Goal: Task Accomplishment & Management: Manage account settings

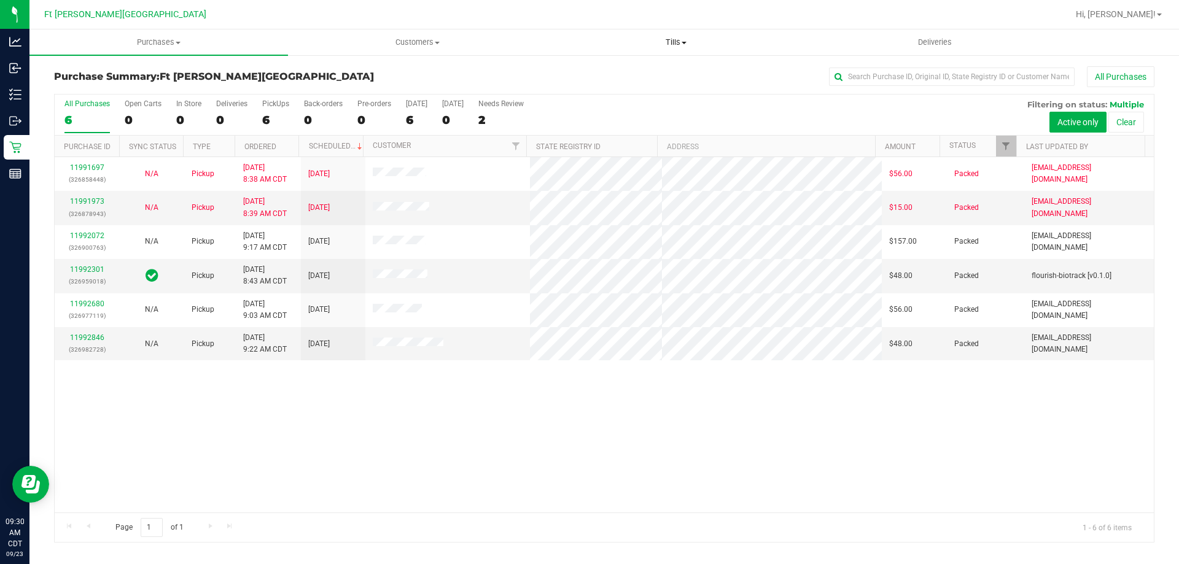
click at [683, 46] on span "Tills" at bounding box center [675, 42] width 257 height 11
click at [597, 76] on span "Manage tills" at bounding box center [587, 74] width 83 height 10
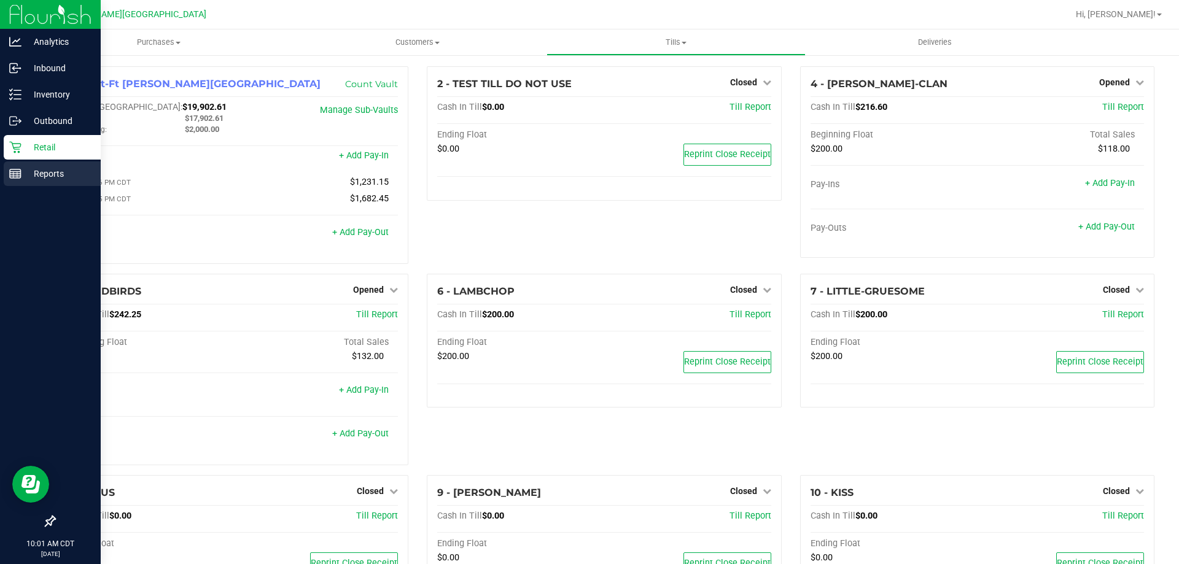
click at [19, 176] on line at bounding box center [15, 176] width 11 height 0
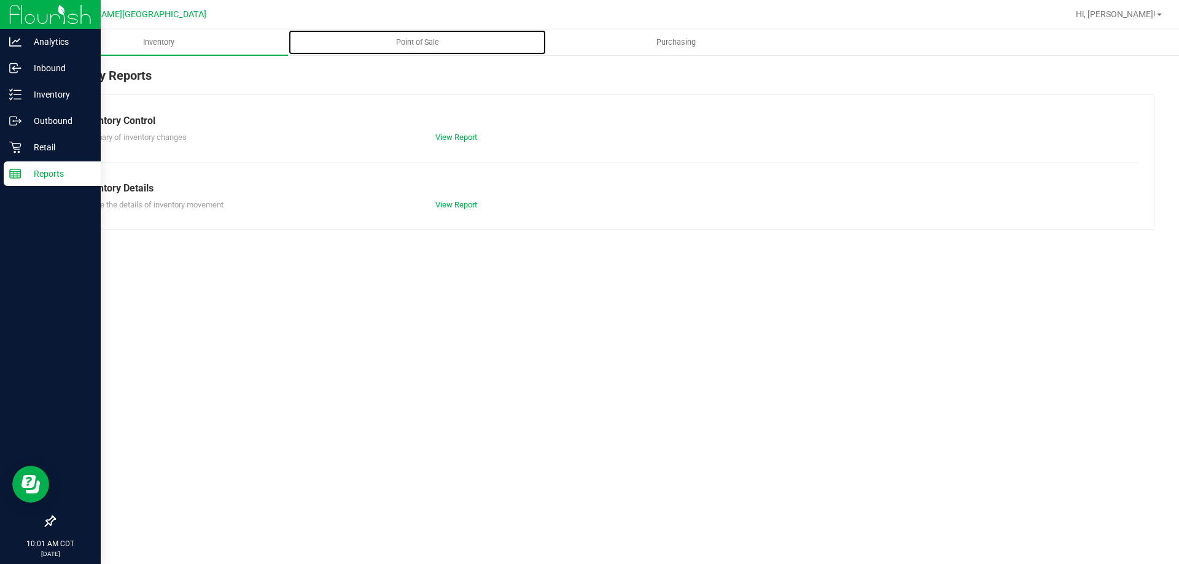
click at [407, 36] on uib-tab-heading "Point of Sale" at bounding box center [417, 42] width 257 height 25
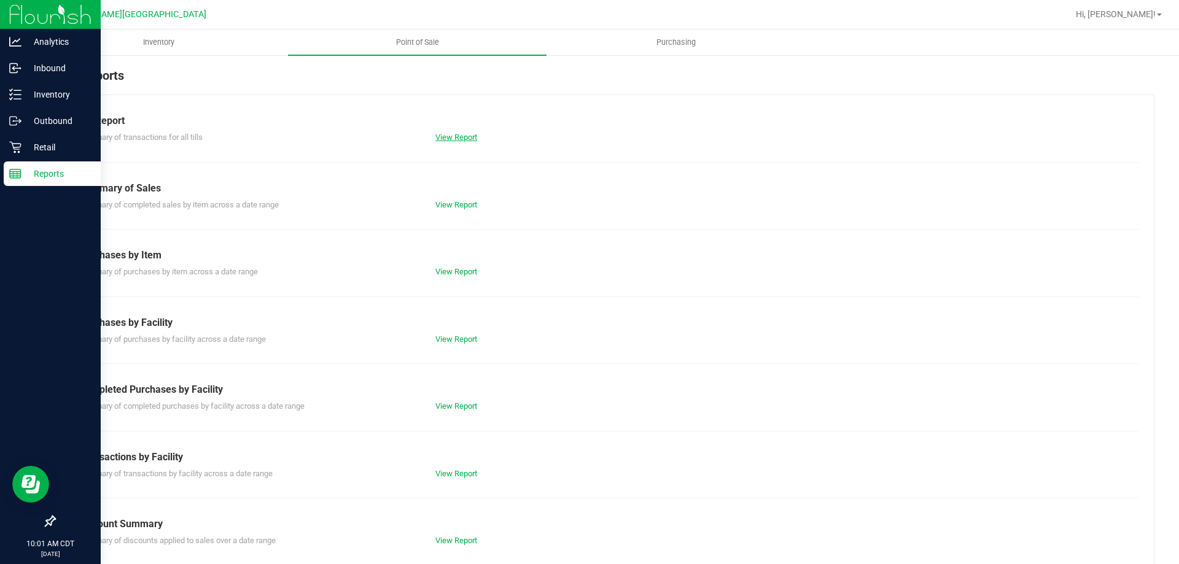
click at [453, 136] on link "View Report" at bounding box center [456, 137] width 42 height 9
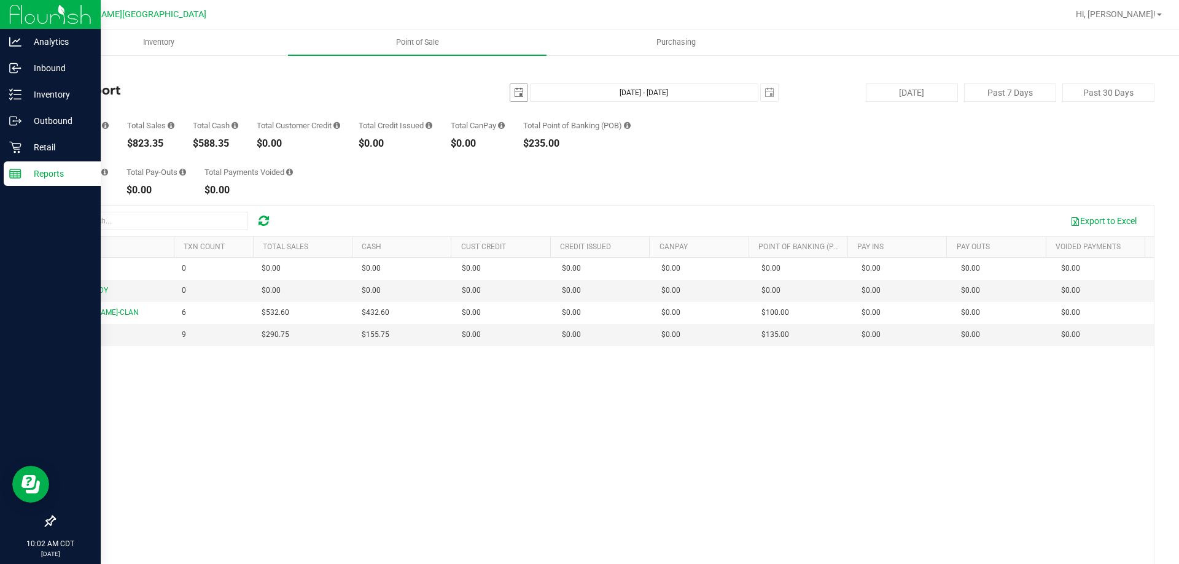
click at [514, 90] on span "select" at bounding box center [519, 93] width 10 height 10
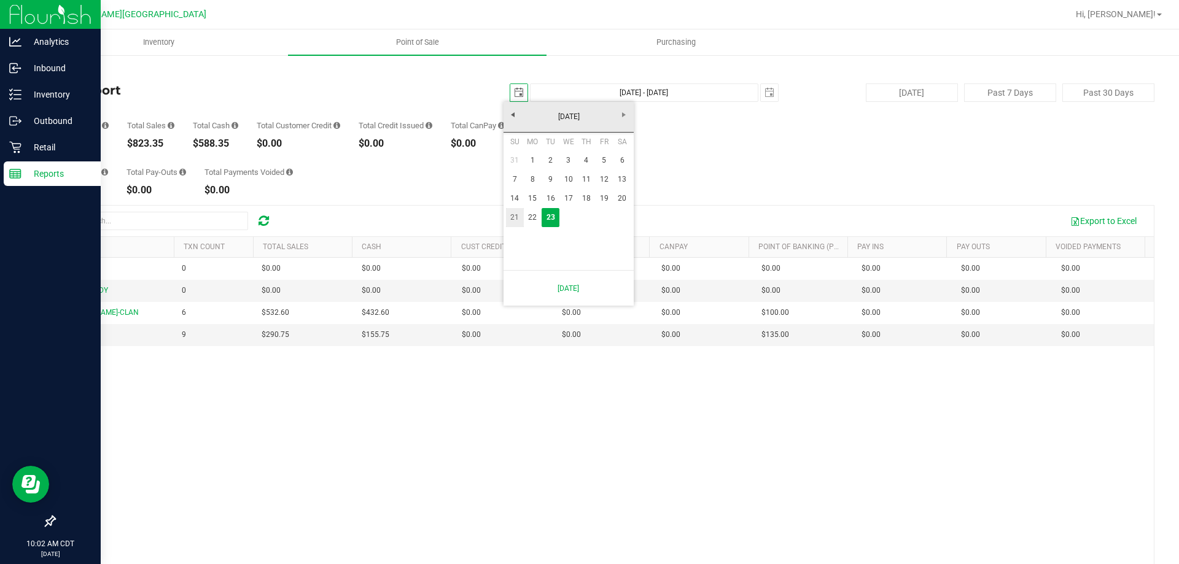
click at [515, 216] on link "21" at bounding box center [515, 217] width 18 height 19
type input "[DATE]"
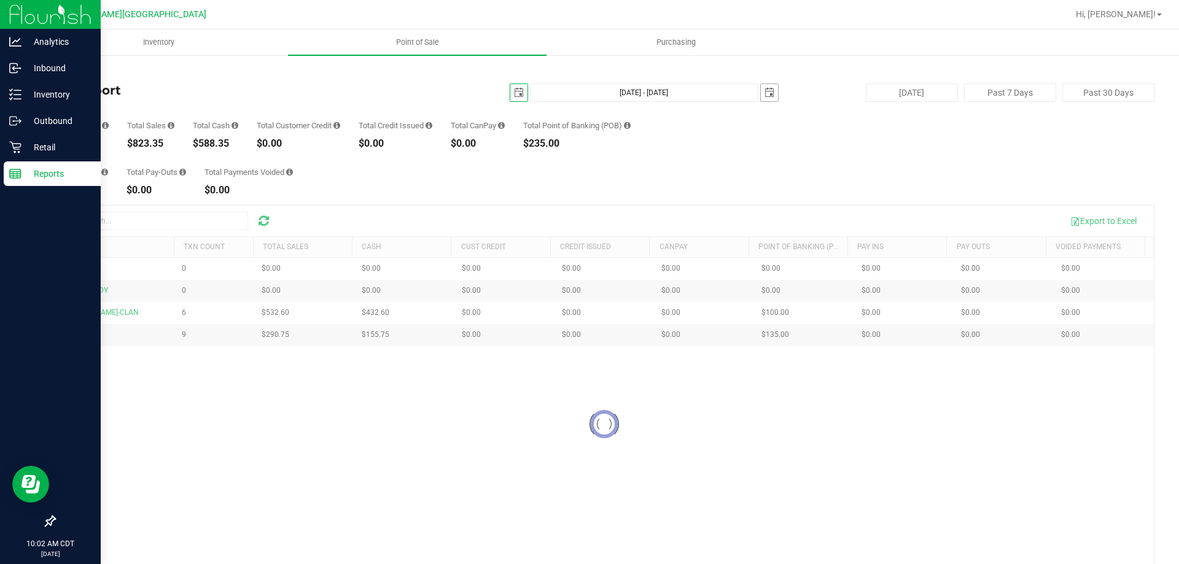
click at [765, 95] on span "select" at bounding box center [769, 93] width 10 height 10
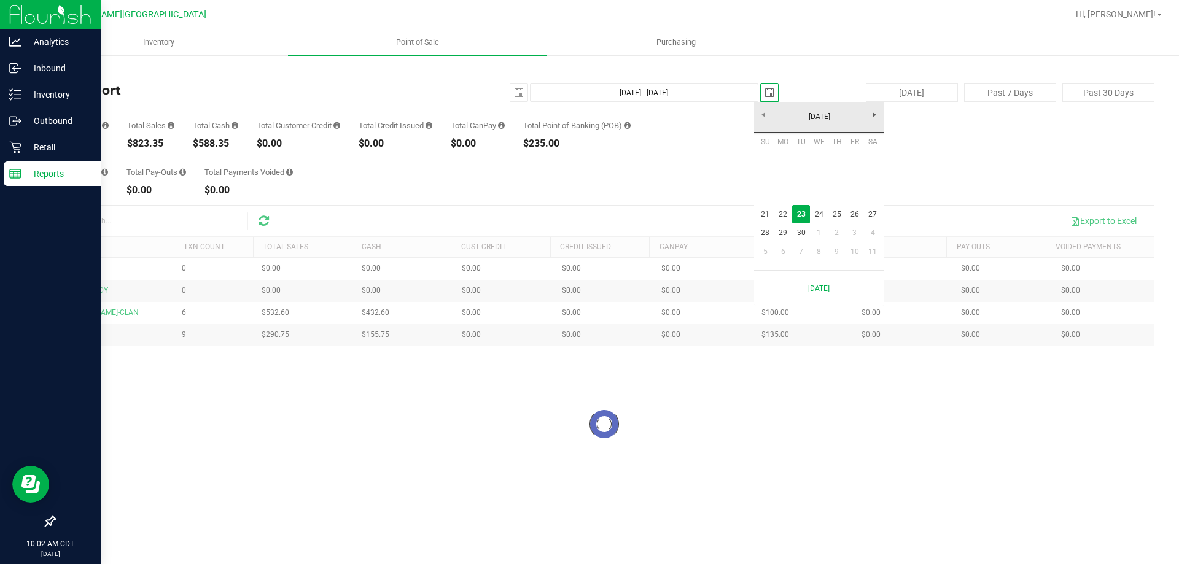
scroll to position [0, 31]
click at [771, 217] on link "21" at bounding box center [765, 214] width 18 height 19
type input "[DATE] - [DATE]"
type input "[DATE]"
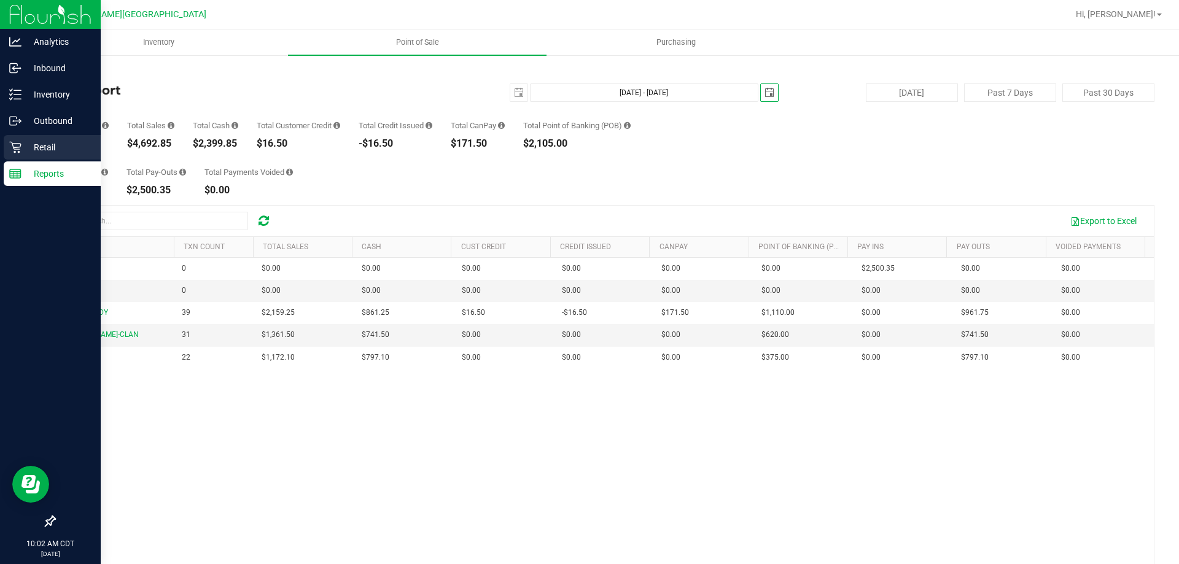
click at [29, 150] on p "Retail" at bounding box center [58, 147] width 74 height 15
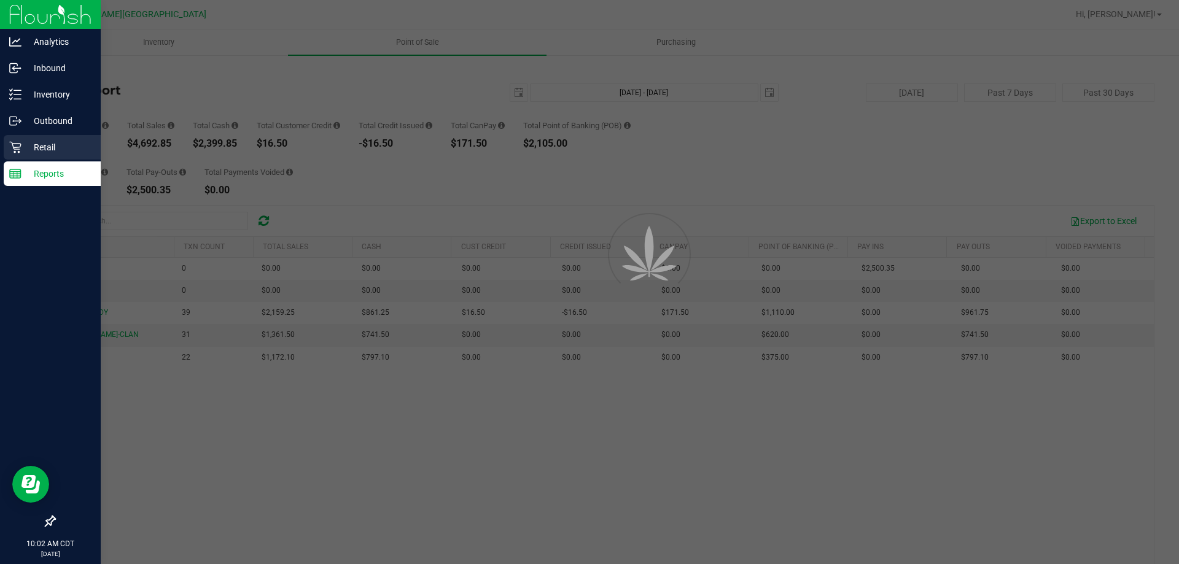
click at [29, 150] on p "Retail" at bounding box center [58, 147] width 74 height 15
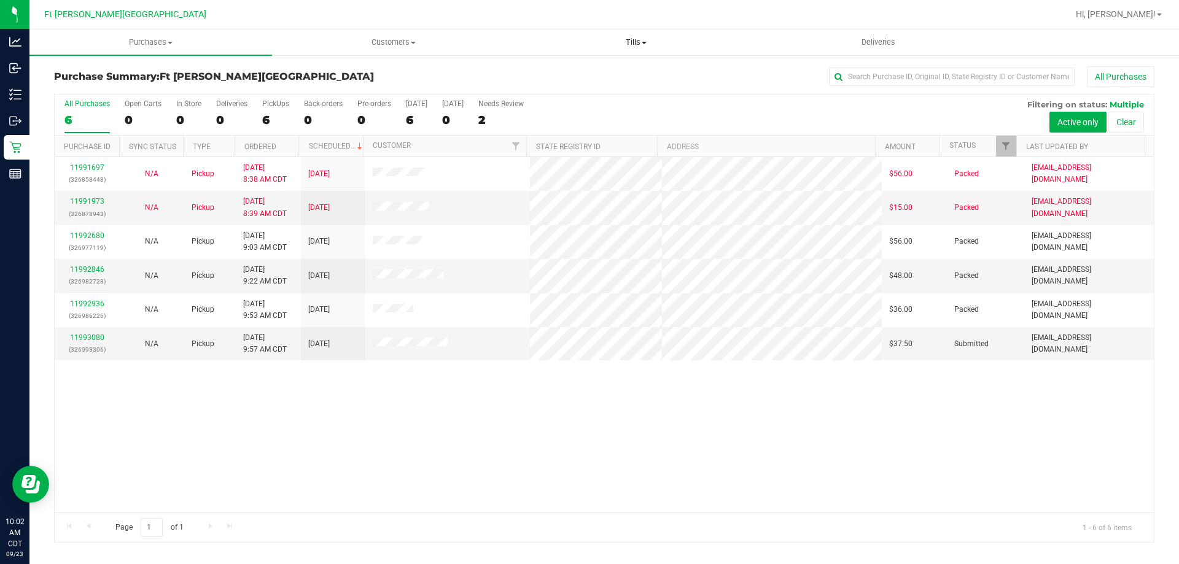
click at [627, 37] on span "Tills" at bounding box center [635, 42] width 241 height 11
click at [599, 71] on li "Manage tills" at bounding box center [636, 74] width 243 height 15
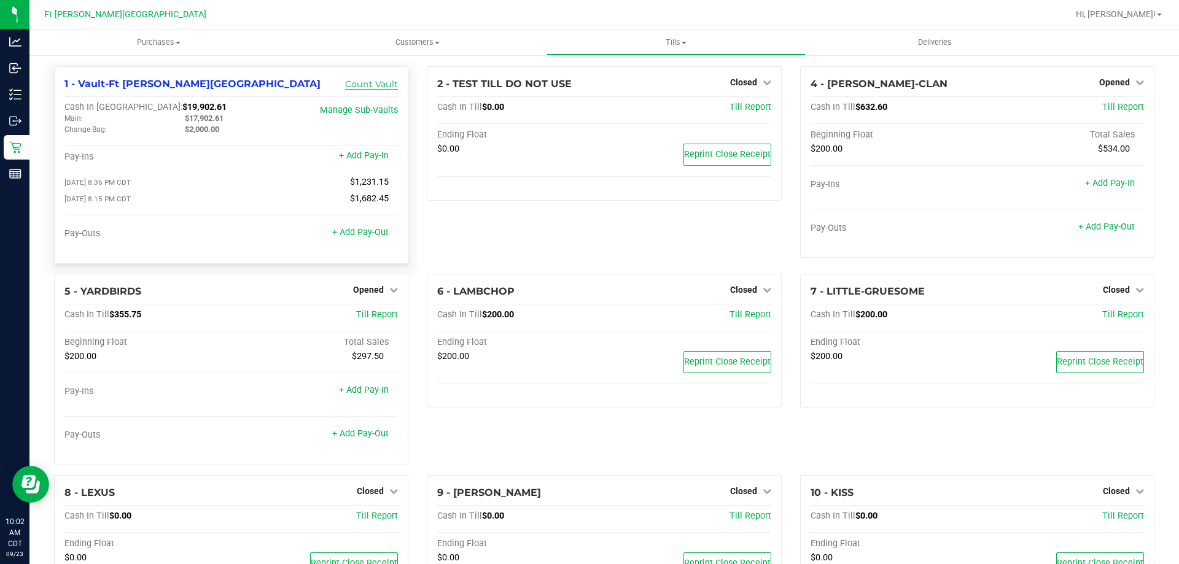
click at [372, 81] on link "Count Vault" at bounding box center [371, 84] width 53 height 11
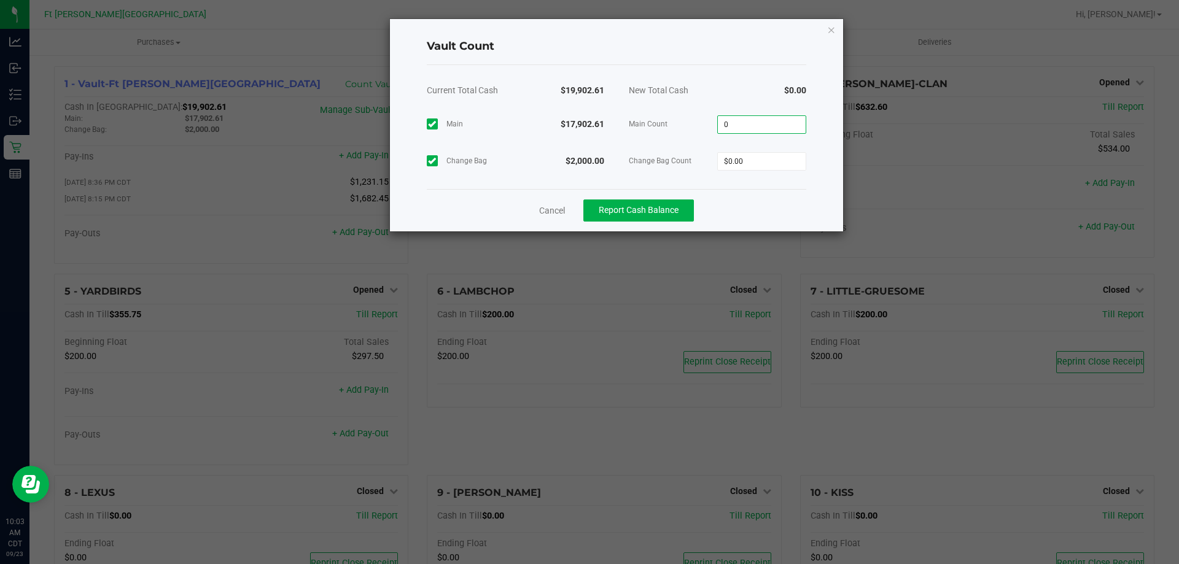
click at [788, 128] on input "0" at bounding box center [762, 124] width 88 height 17
type input "$17,802.61"
click at [733, 163] on div "Main $17,902.61 Main Count $17,802.61 Change Bag $2,000.00 Change Bag Count 0" at bounding box center [616, 143] width 379 height 74
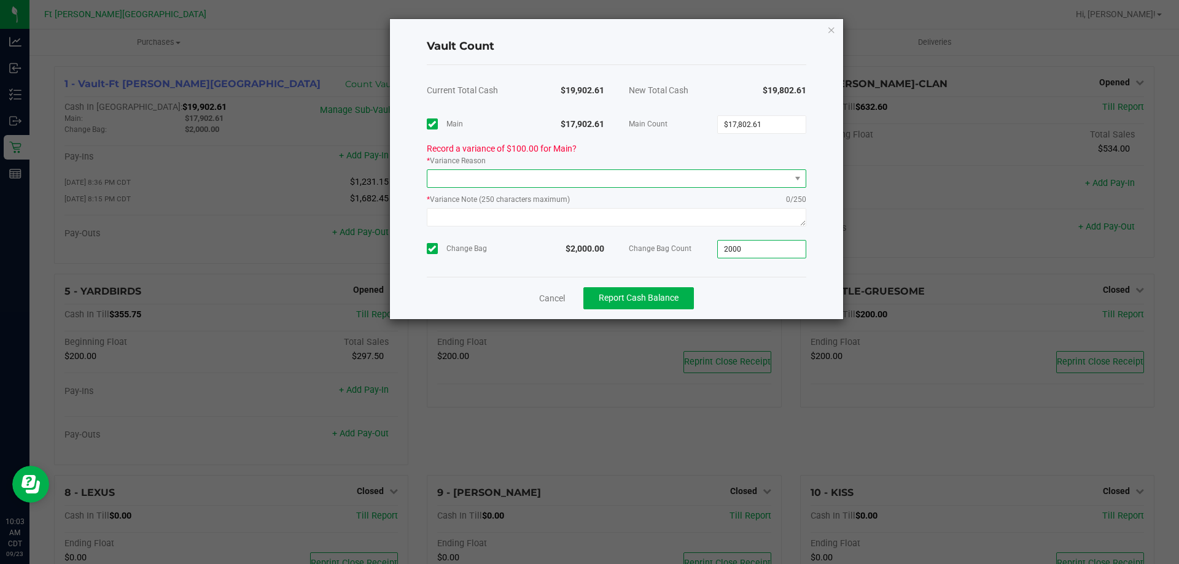
type input "$2,000.00"
click at [769, 177] on span at bounding box center [608, 178] width 363 height 17
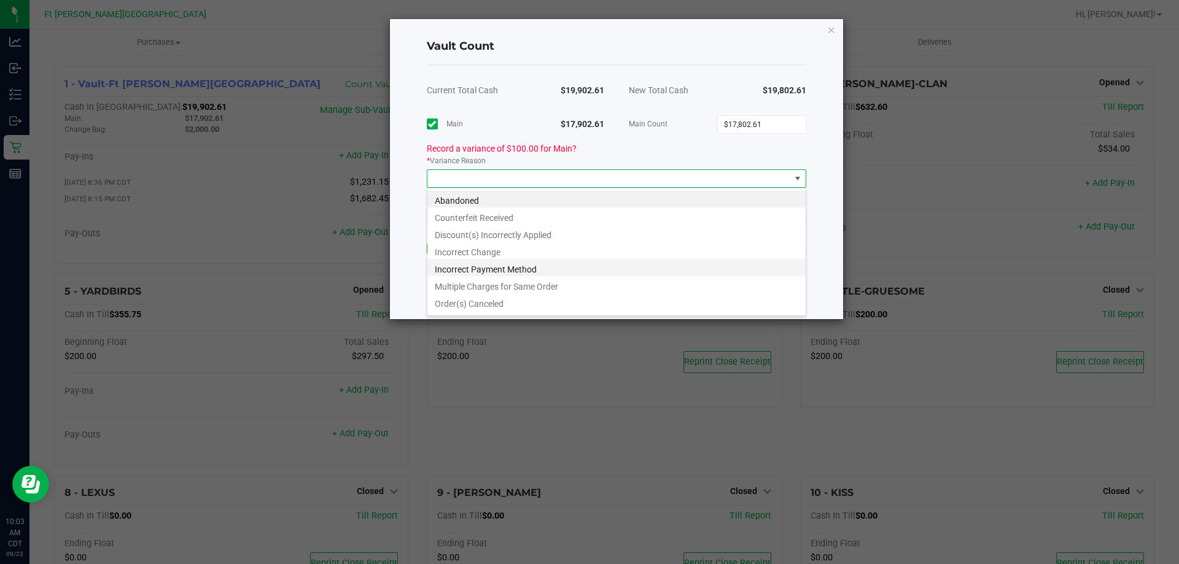
click at [493, 269] on li "Incorrect Payment Method" at bounding box center [616, 267] width 378 height 17
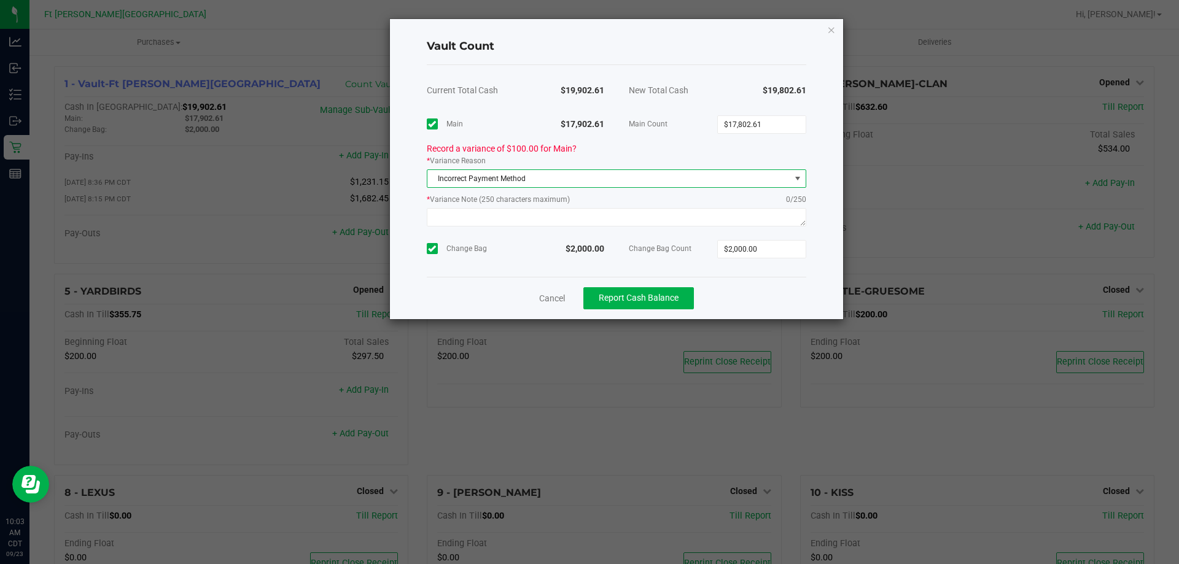
click at [795, 177] on span at bounding box center [798, 179] width 10 height 10
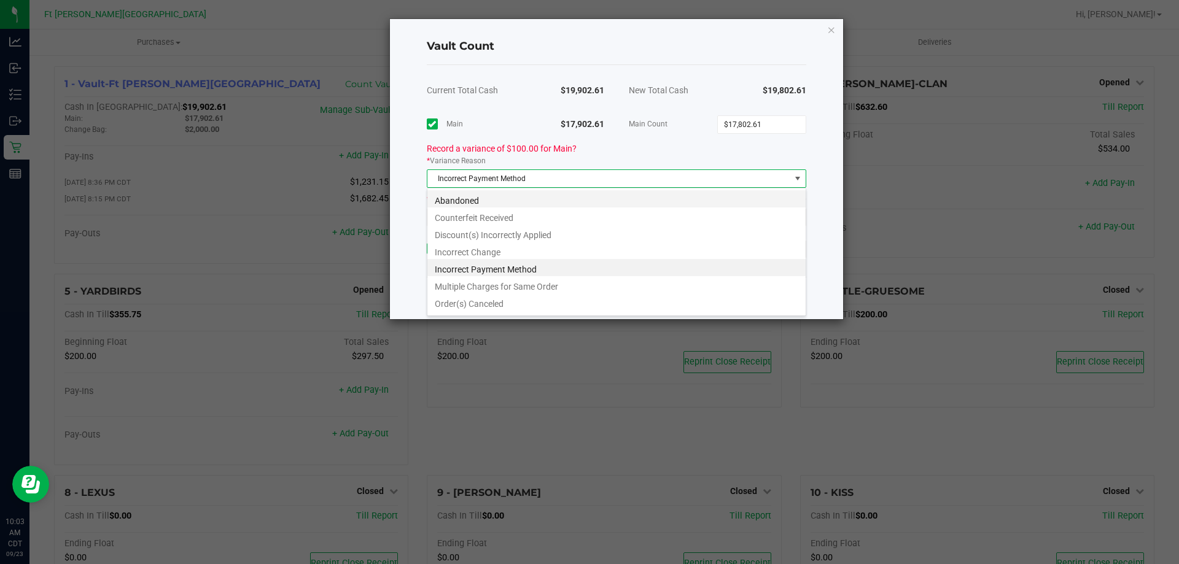
click at [528, 205] on li "Abandoned" at bounding box center [616, 198] width 378 height 17
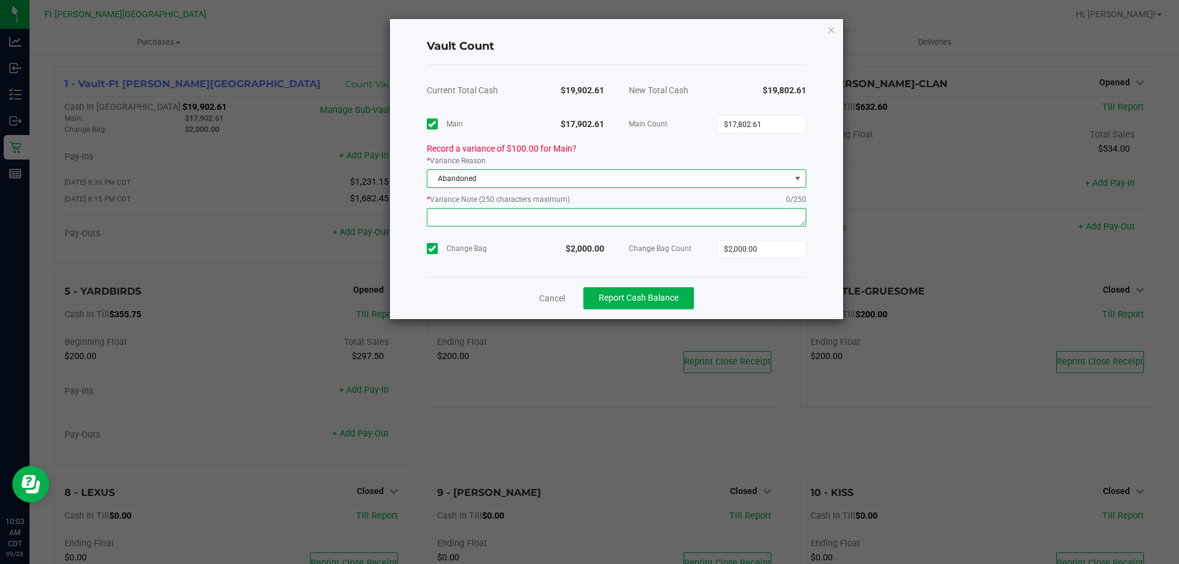
click at [585, 223] on textarea at bounding box center [616, 217] width 379 height 18
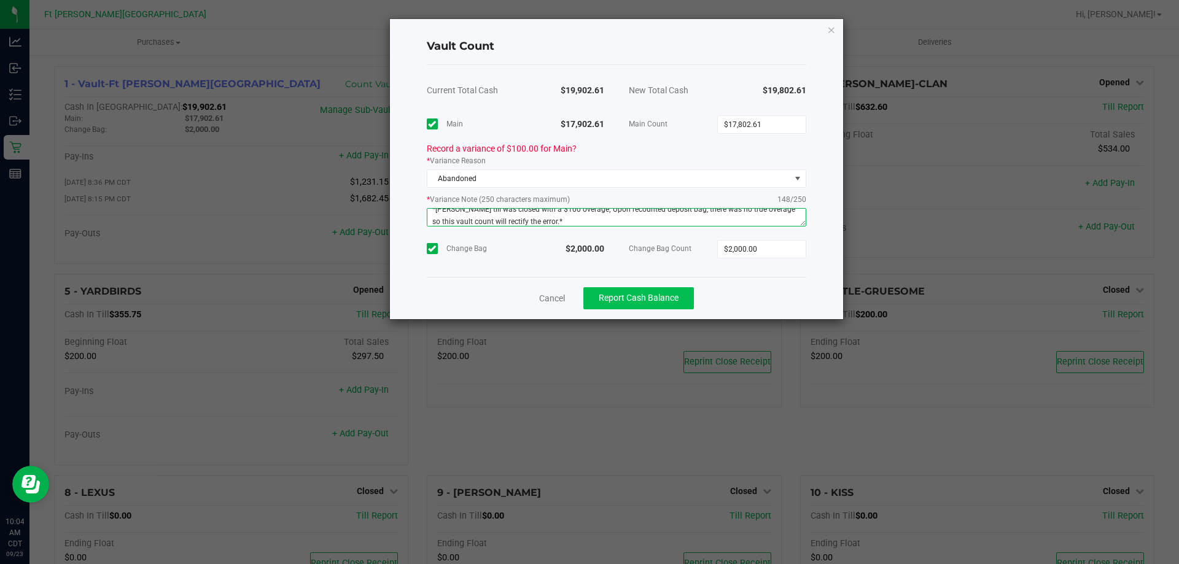
type textarea "*[PERSON_NAME] till was closed with a $100 overage; Upon recounted deposit bag,…"
click at [634, 299] on span "Report Cash Balance" at bounding box center [639, 298] width 80 height 10
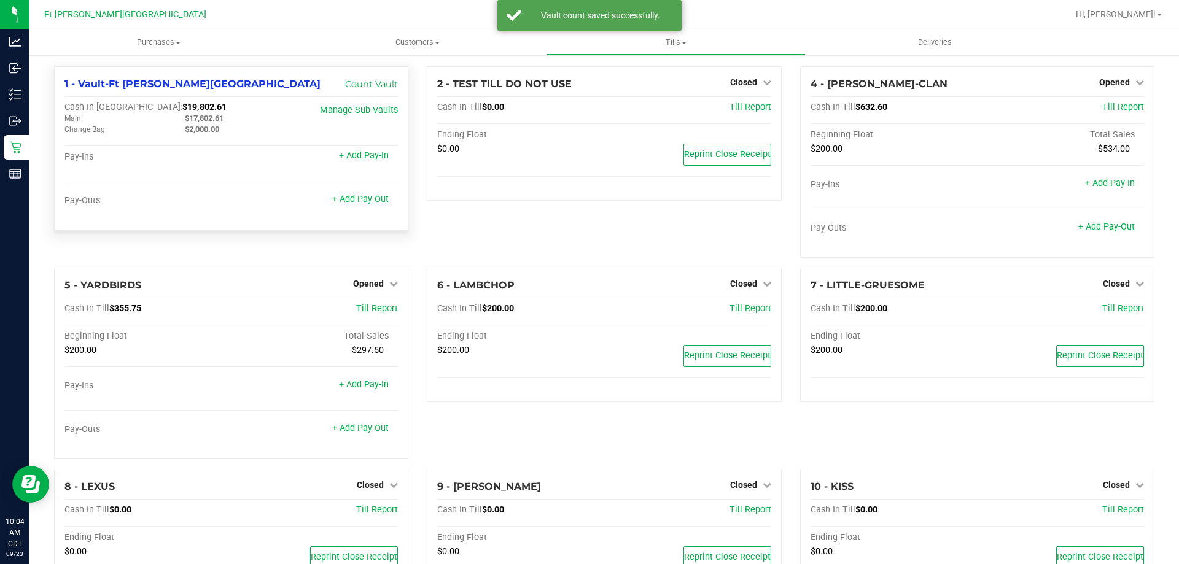
click at [363, 199] on link "+ Add Pay-Out" at bounding box center [360, 199] width 56 height 10
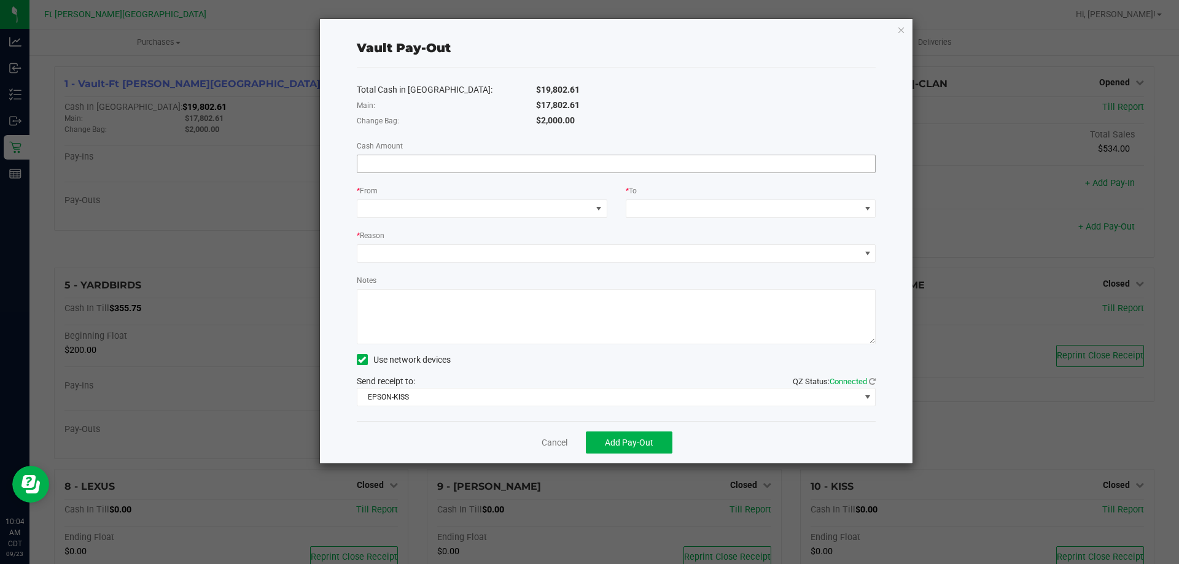
click at [534, 155] on input at bounding box center [616, 163] width 518 height 17
type input "$17,802.61"
drag, startPoint x: 563, startPoint y: 229, endPoint x: 574, endPoint y: 208, distance: 23.6
click at [566, 225] on div "Total Cash in [GEOGRAPHIC_DATA]: $19,802.61 Main: $17,802.61 Change Bag: $2,000…" at bounding box center [616, 245] width 519 height 354
click at [574, 208] on span at bounding box center [474, 208] width 234 height 17
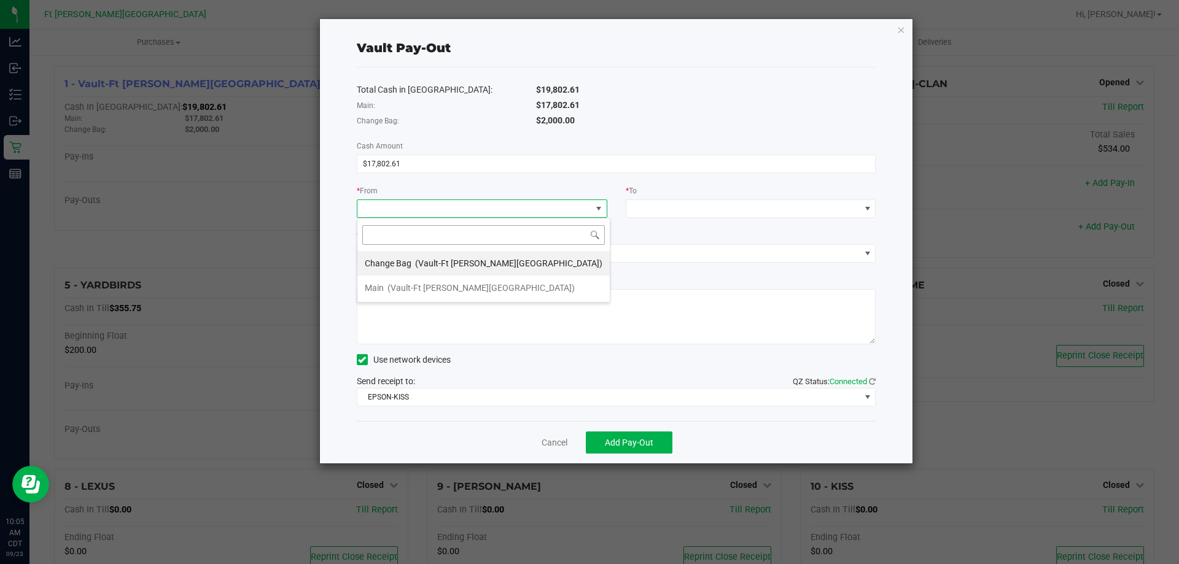
scroll to position [18, 251]
click at [417, 294] on div "Main (Vault-[GEOGRAPHIC_DATA][PERSON_NAME])" at bounding box center [470, 288] width 210 height 22
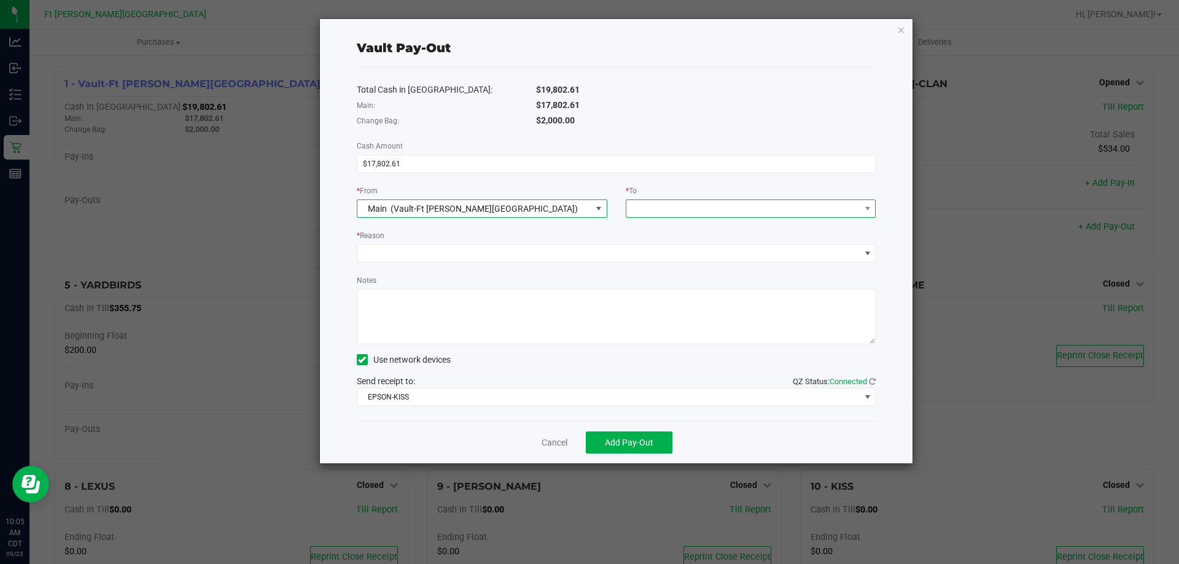
click at [869, 203] on span at bounding box center [867, 208] width 15 height 17
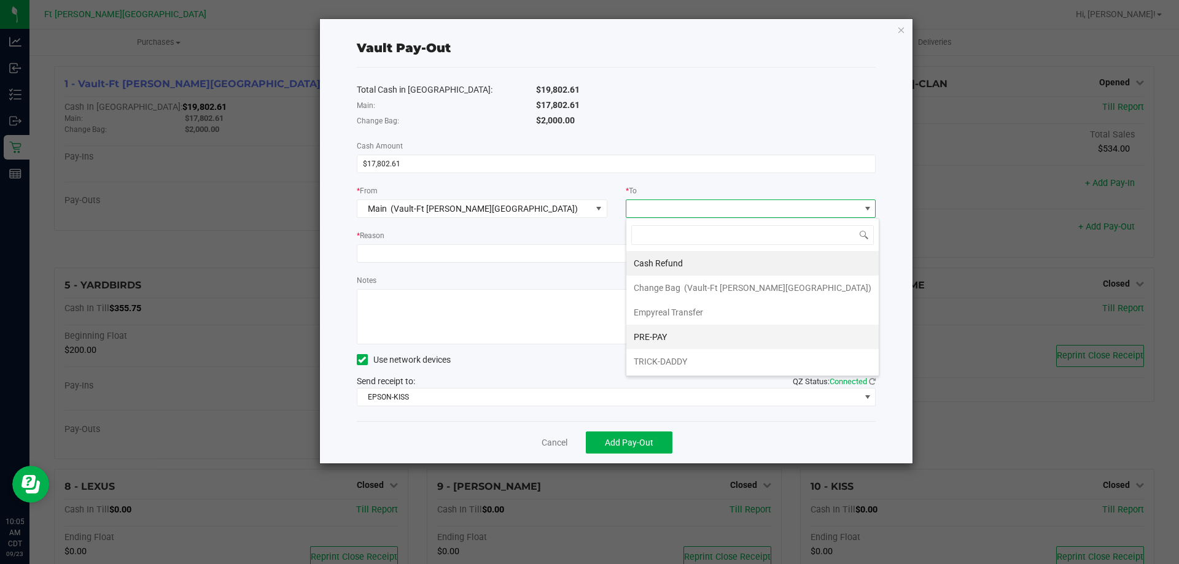
scroll to position [49, 0]
click at [682, 260] on span "Empyreal Transfer" at bounding box center [668, 264] width 69 height 10
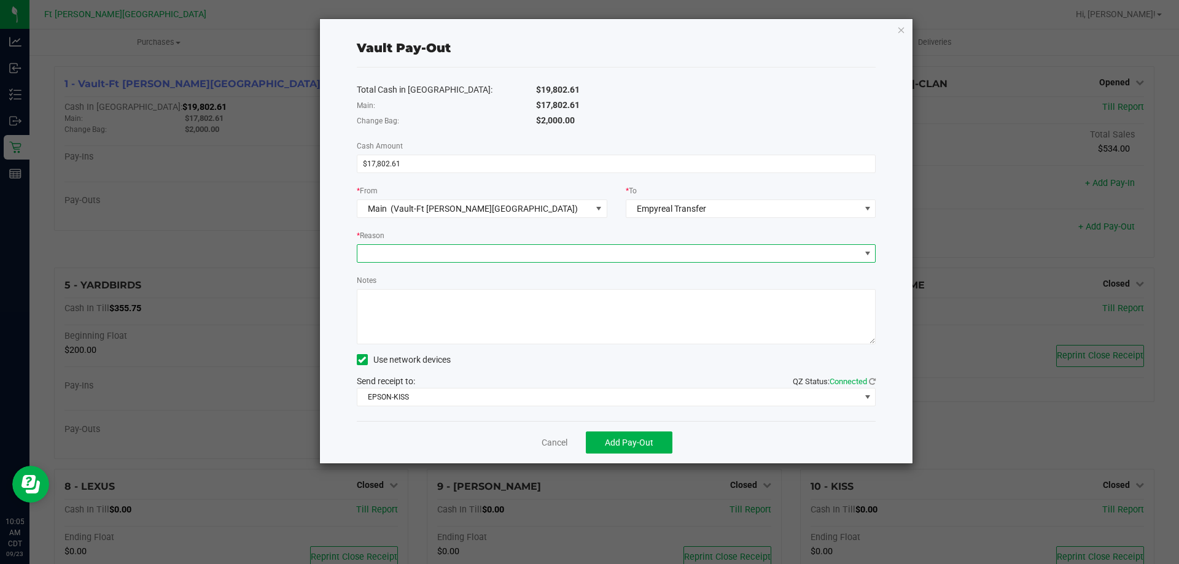
click at [616, 254] on span at bounding box center [608, 253] width 503 height 17
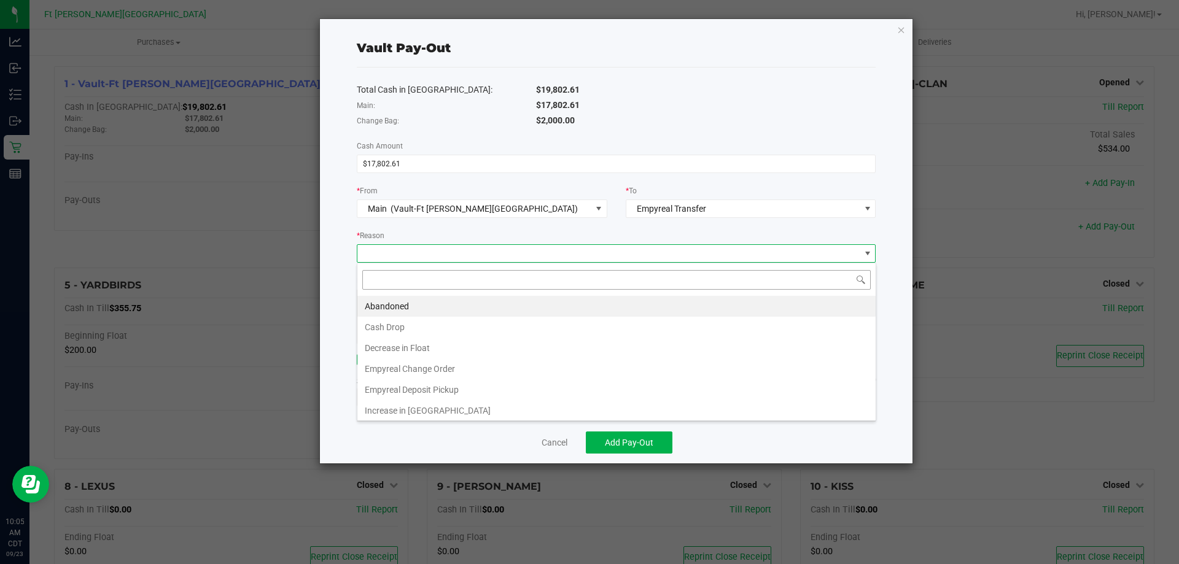
scroll to position [18, 519]
click at [438, 386] on li "Empyreal Deposit Pickup" at bounding box center [616, 389] width 518 height 21
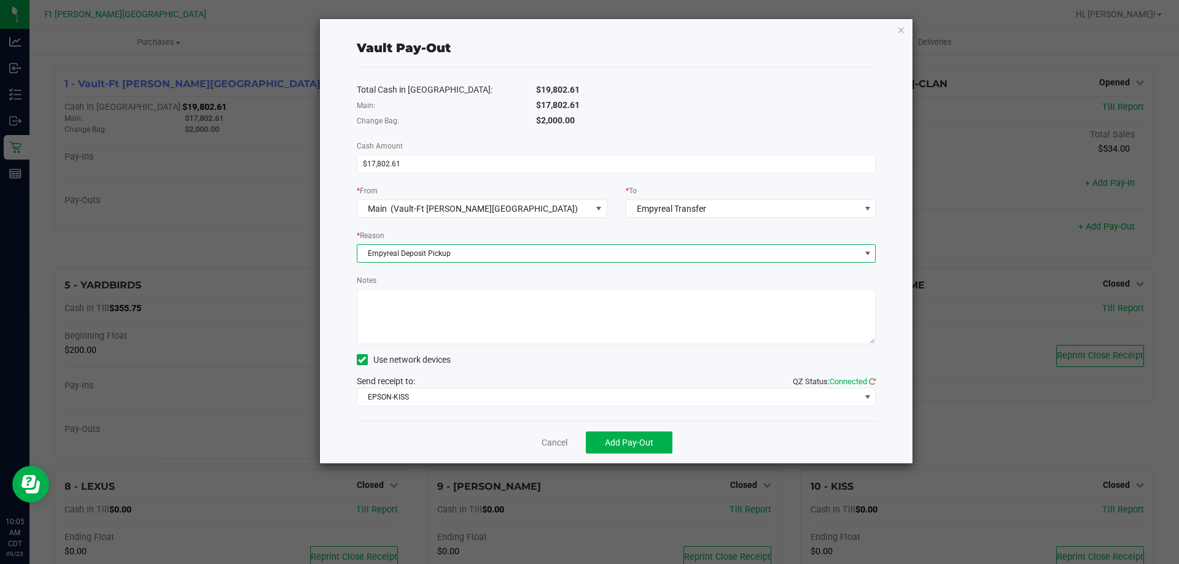
click at [480, 322] on textarea "Notes" at bounding box center [616, 316] width 519 height 55
click at [441, 406] on div "Total Cash in Vault: $19,802.61 Main: $17,802.61 Change Bag: $2,000.00 Cash Amo…" at bounding box center [616, 245] width 519 height 354
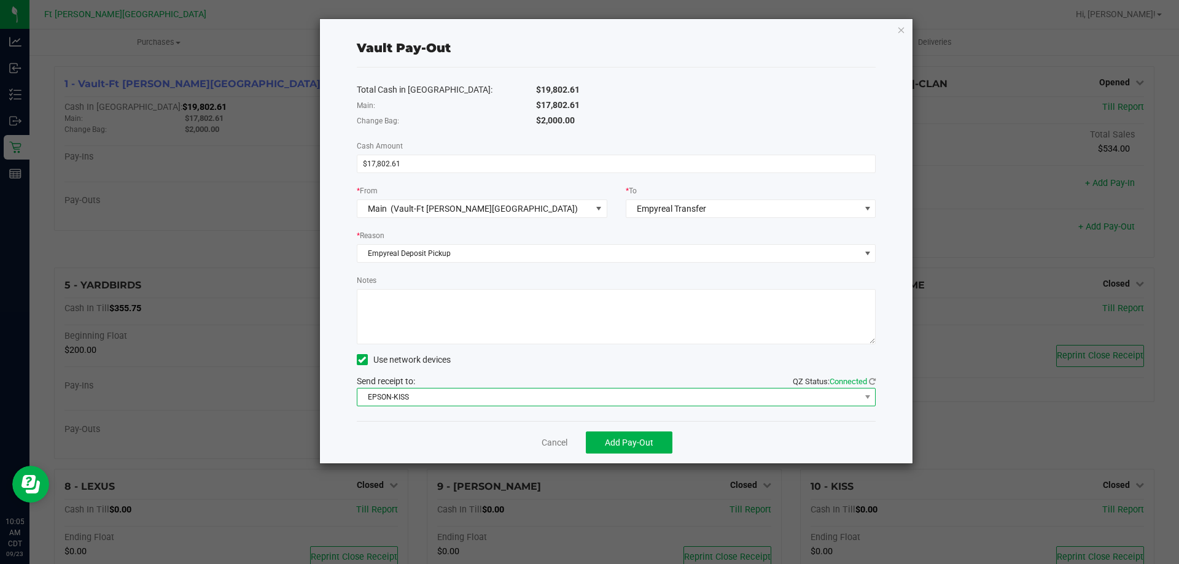
click at [441, 402] on span "EPSON-KISS" at bounding box center [608, 397] width 503 height 17
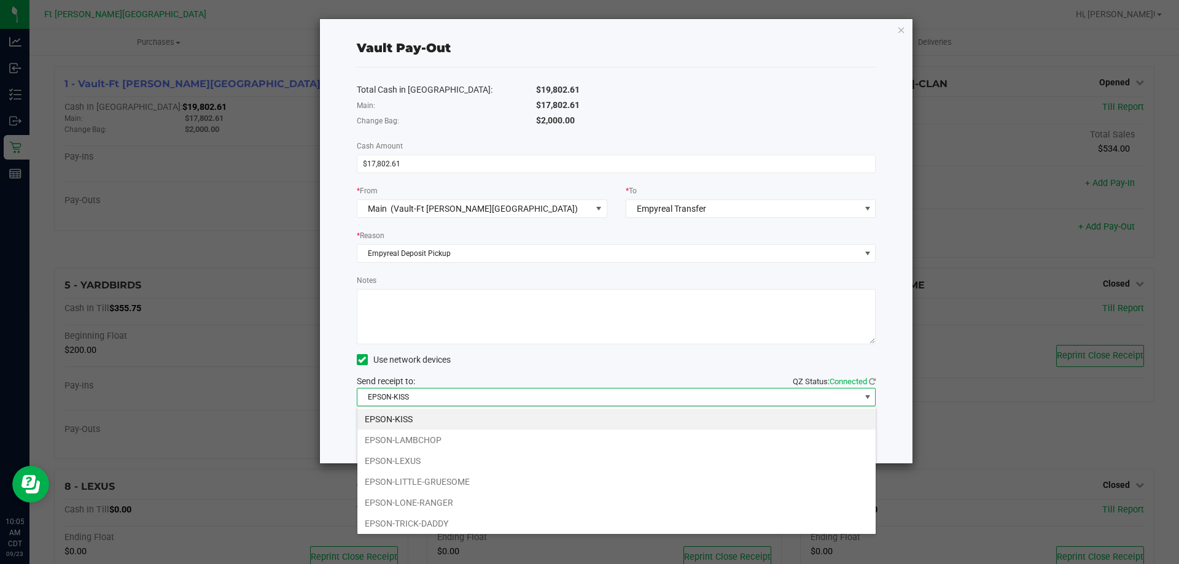
drag, startPoint x: 500, startPoint y: 324, endPoint x: 484, endPoint y: 331, distance: 18.1
click at [500, 324] on textarea "Notes" at bounding box center [616, 316] width 519 height 55
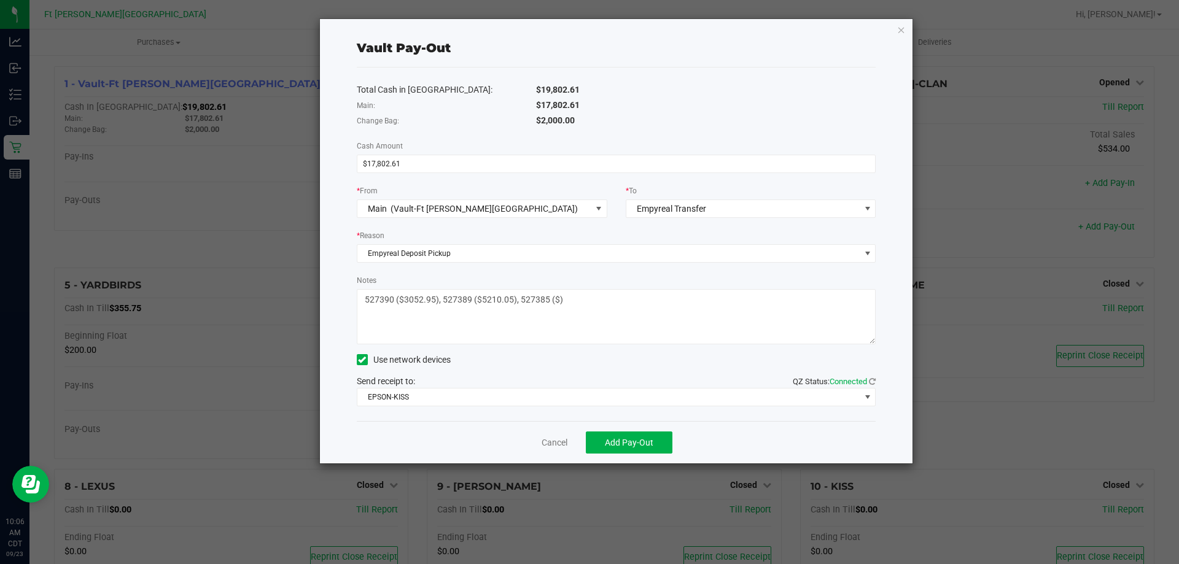
click at [545, 300] on textarea "Notes" at bounding box center [616, 316] width 519 height 55
type textarea "527390 ($3052.95), 527389 ($5210.05), 527388 ($3288.96), 527386 ($2400.35), 527…"
click at [646, 435] on button "Add Pay-Out" at bounding box center [629, 443] width 87 height 22
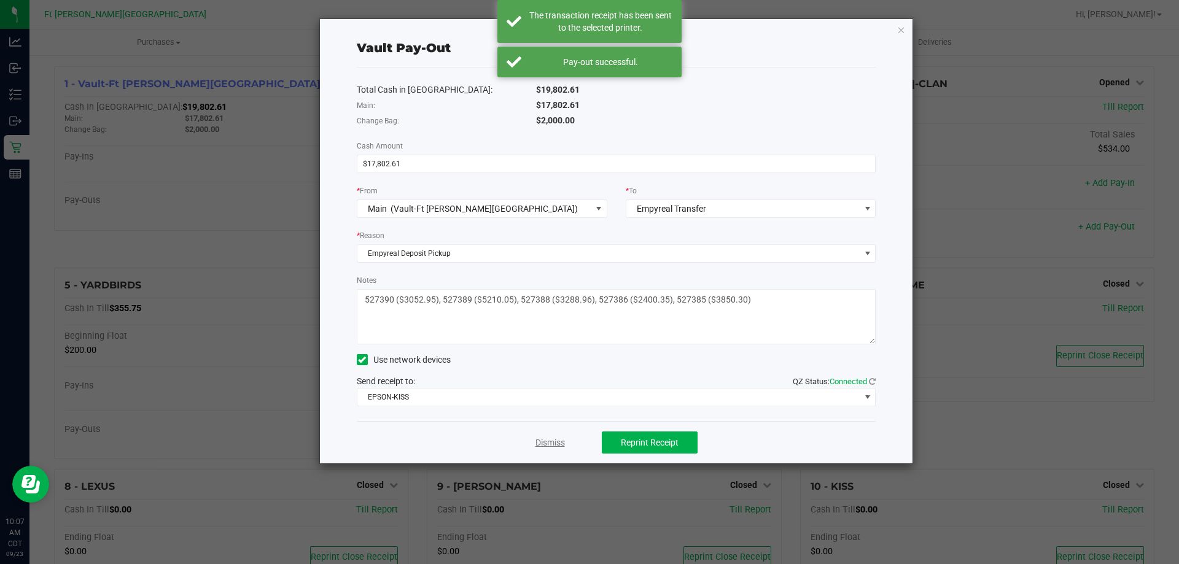
click at [551, 441] on link "Dismiss" at bounding box center [549, 443] width 29 height 13
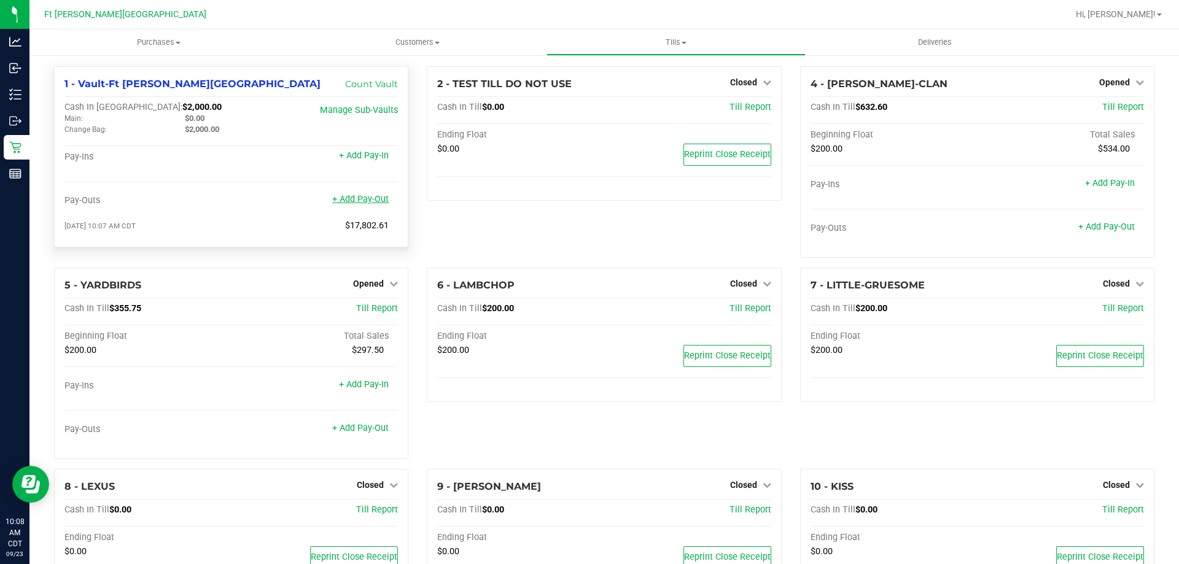
click at [359, 200] on link "+ Add Pay-Out" at bounding box center [360, 199] width 56 height 10
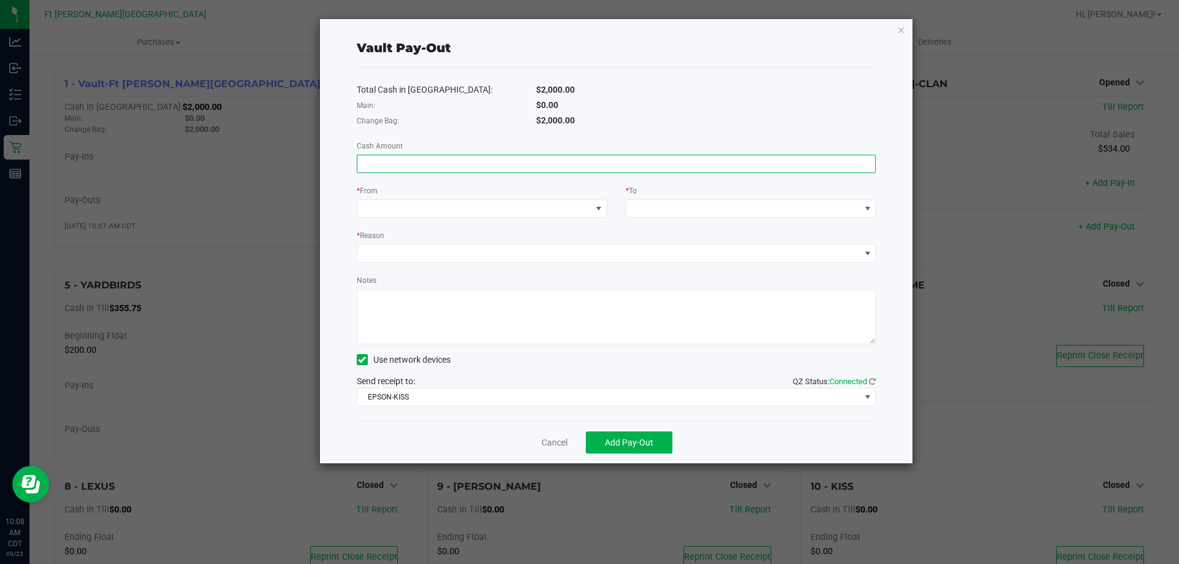
click at [584, 161] on input at bounding box center [616, 163] width 518 height 17
click at [552, 166] on input "860" at bounding box center [616, 163] width 518 height 17
click at [552, 165] on input "860" at bounding box center [616, 163] width 518 height 17
click at [551, 165] on input "860" at bounding box center [616, 163] width 518 height 17
type input "$860.00"
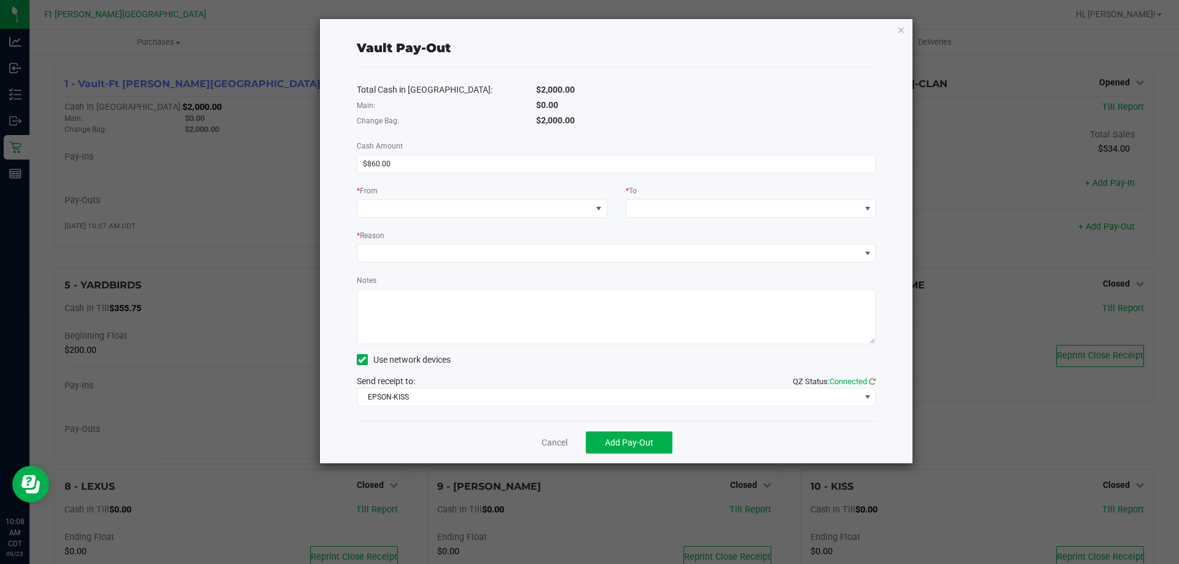
click at [427, 316] on textarea "Notes" at bounding box center [616, 316] width 519 height 55
paste textarea "860"
type textarea "860"
click at [509, 214] on span at bounding box center [474, 208] width 234 height 17
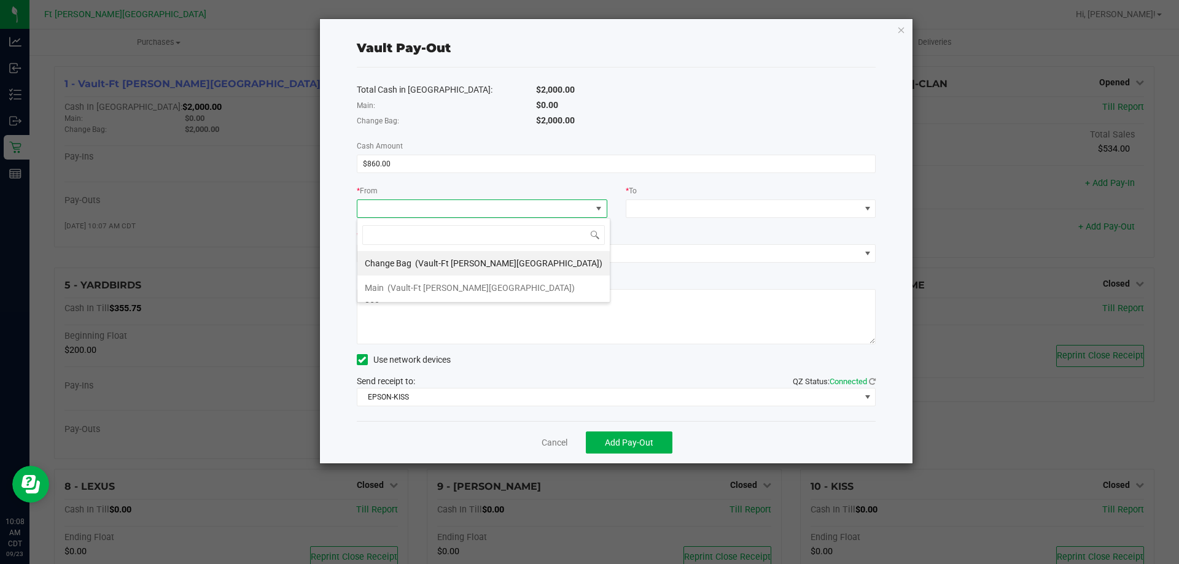
scroll to position [18, 251]
click at [504, 287] on li "Main (Vault-[GEOGRAPHIC_DATA][PERSON_NAME])" at bounding box center [483, 288] width 252 height 25
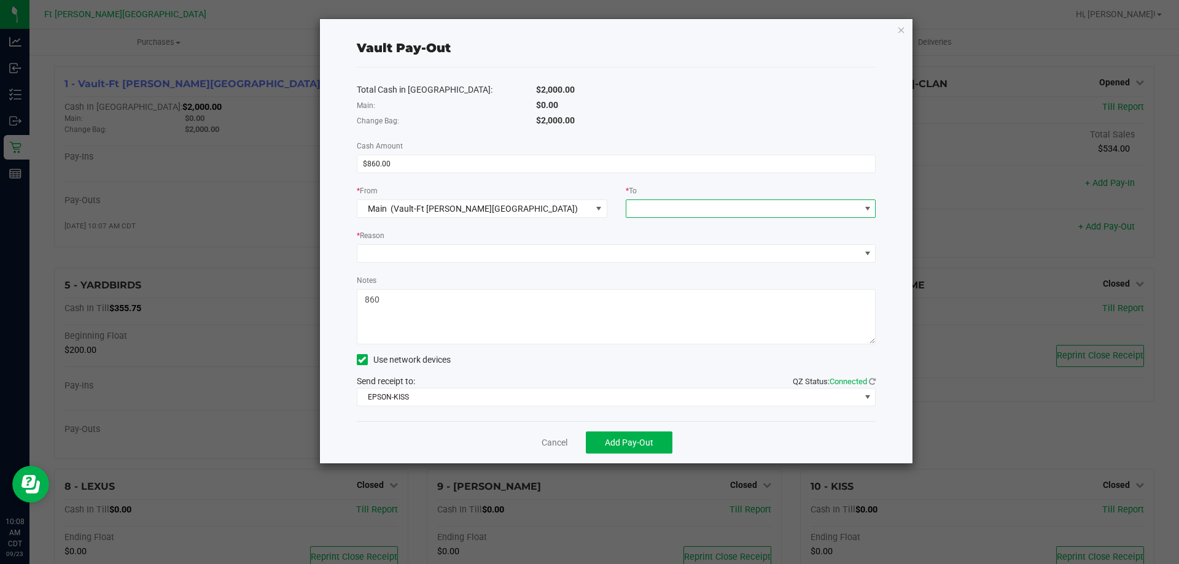
click at [734, 211] on span at bounding box center [743, 208] width 234 height 17
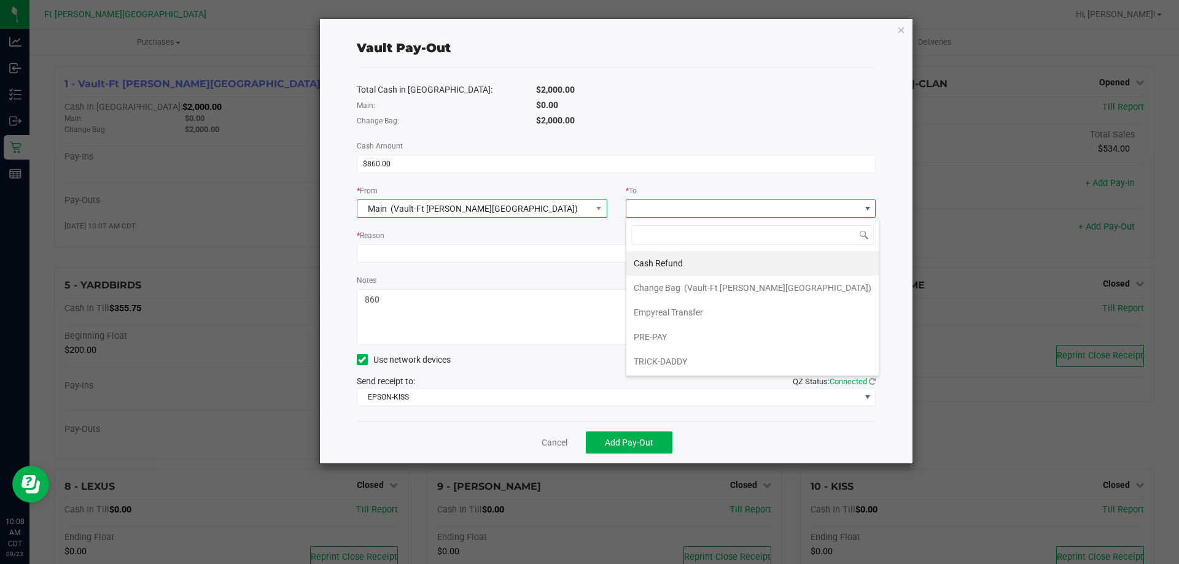
click at [509, 214] on span "Main (Vault-[GEOGRAPHIC_DATA][PERSON_NAME])" at bounding box center [474, 208] width 234 height 17
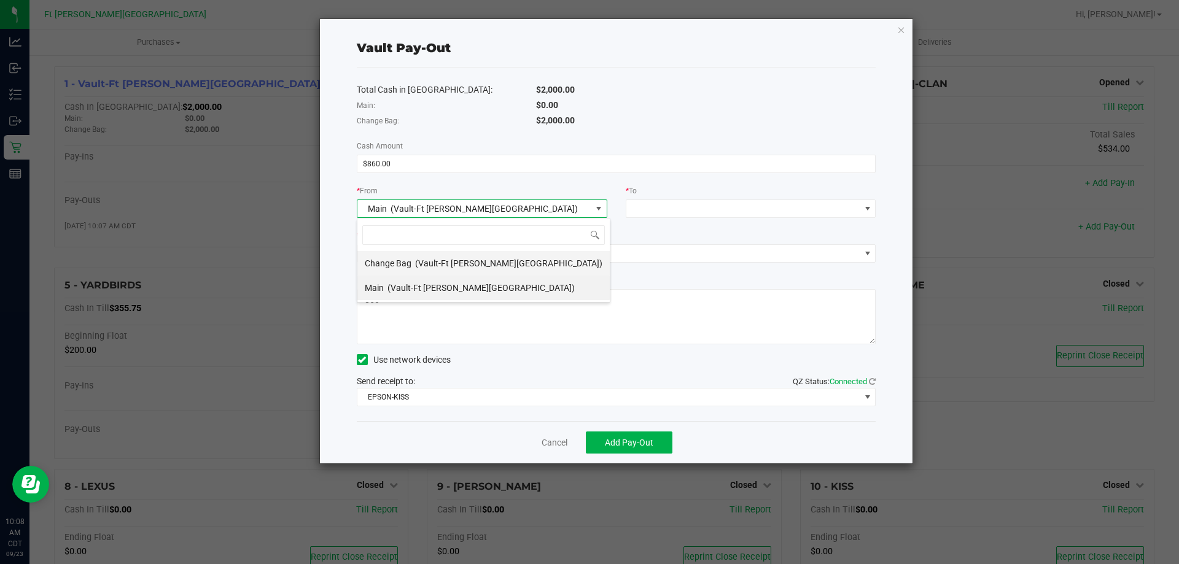
click at [476, 264] on span "(Vault-Ft [PERSON_NAME][GEOGRAPHIC_DATA])" at bounding box center [508, 264] width 187 height 10
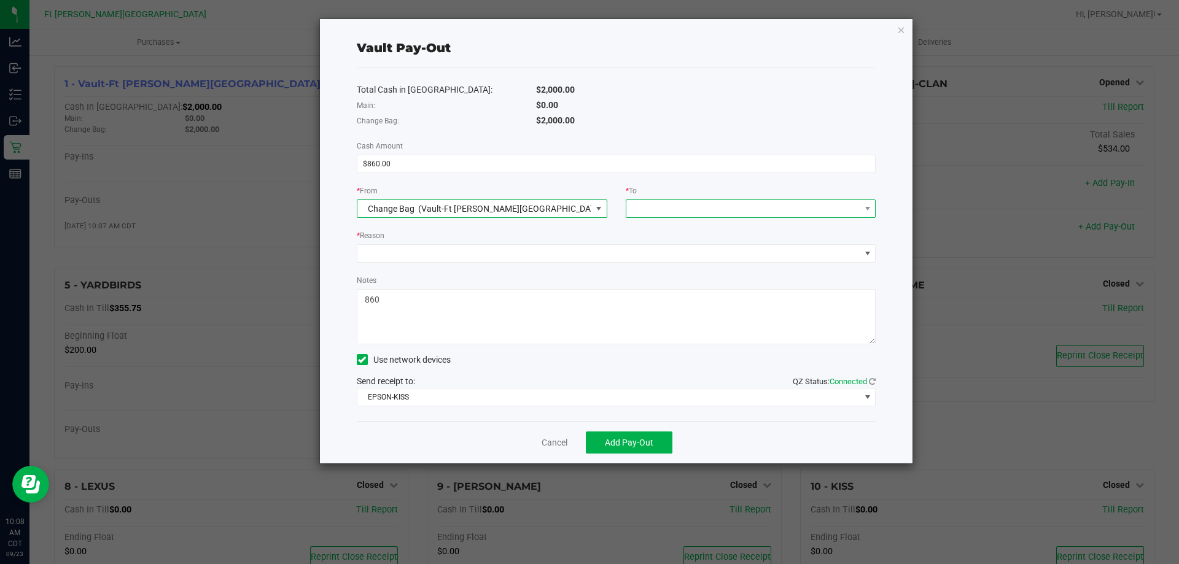
click at [766, 210] on span at bounding box center [743, 208] width 234 height 17
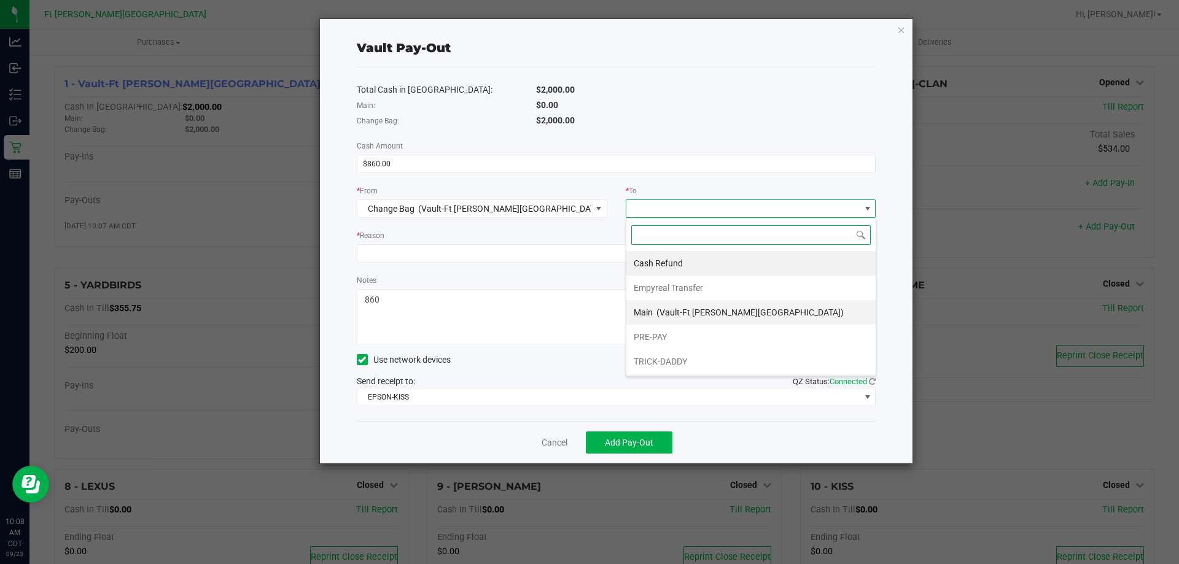
click at [678, 316] on span "(Vault-Ft [PERSON_NAME][GEOGRAPHIC_DATA])" at bounding box center [749, 313] width 187 height 10
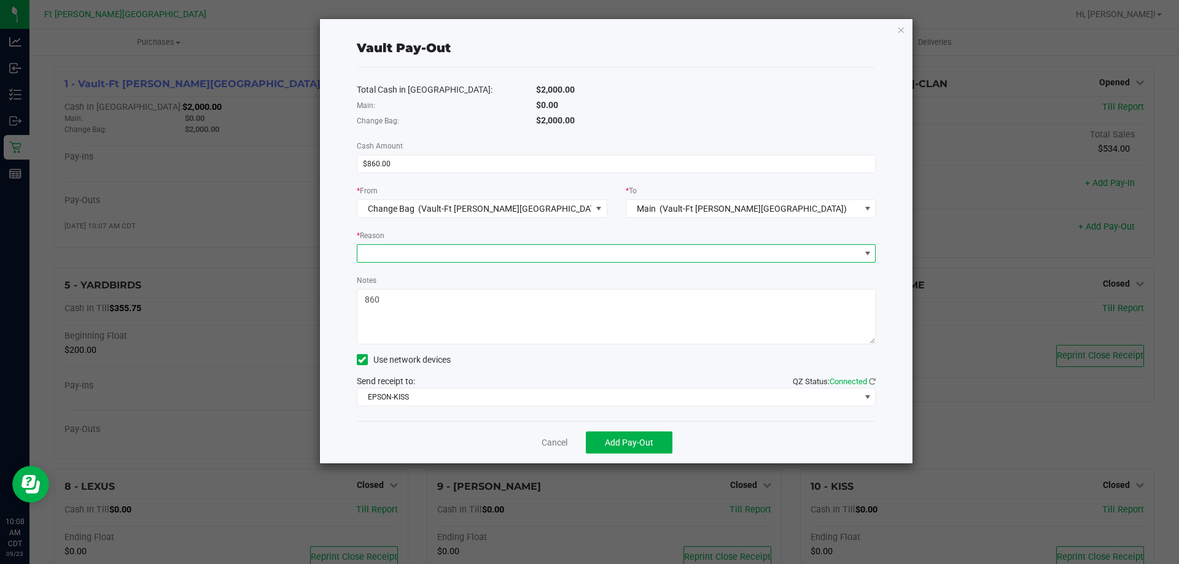
click at [639, 251] on span at bounding box center [608, 253] width 503 height 17
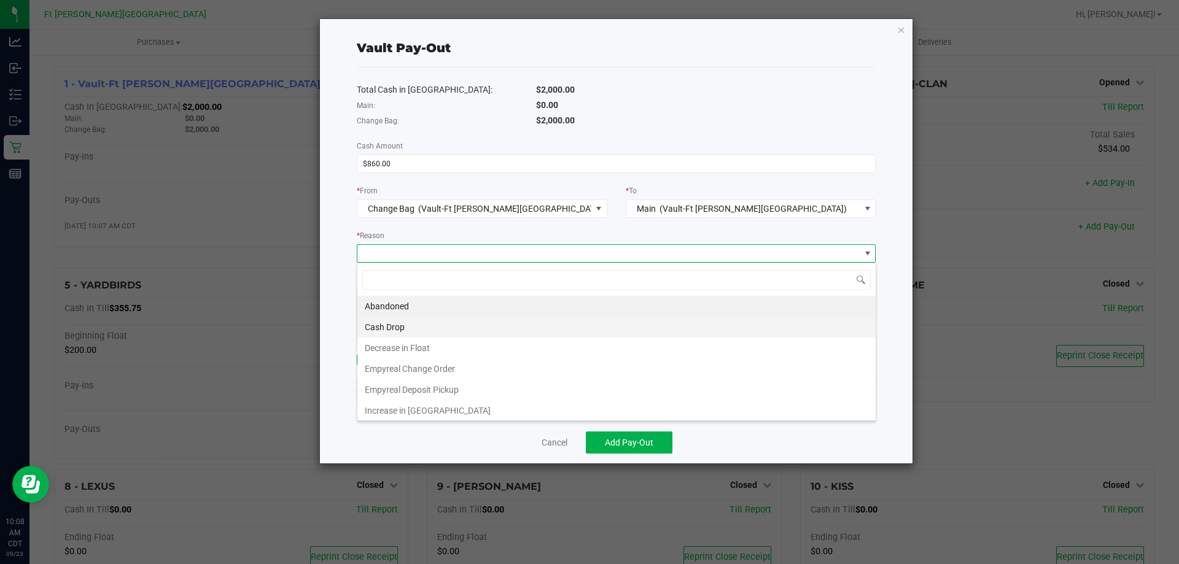
scroll to position [18, 519]
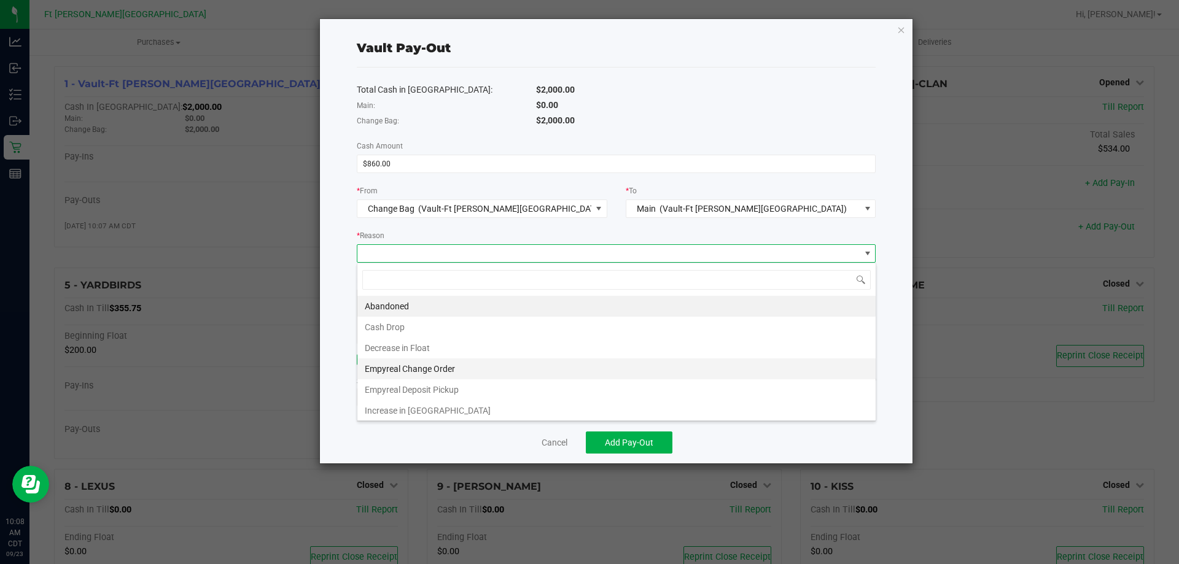
click at [418, 362] on li "Empyreal Change Order" at bounding box center [616, 369] width 518 height 21
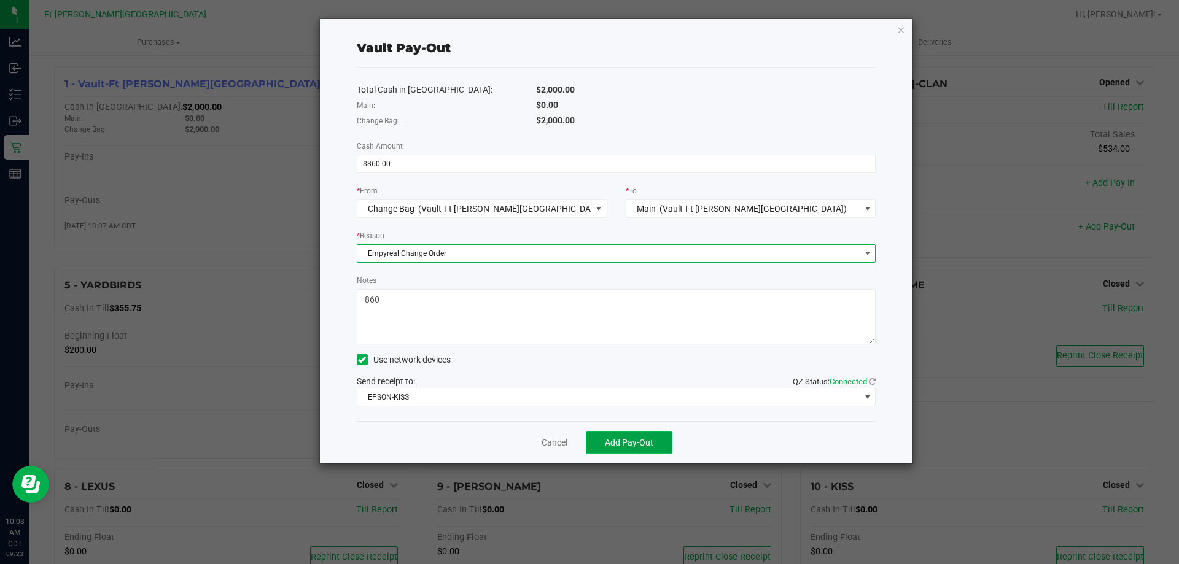
click at [636, 439] on span "Add Pay-Out" at bounding box center [629, 443] width 49 height 10
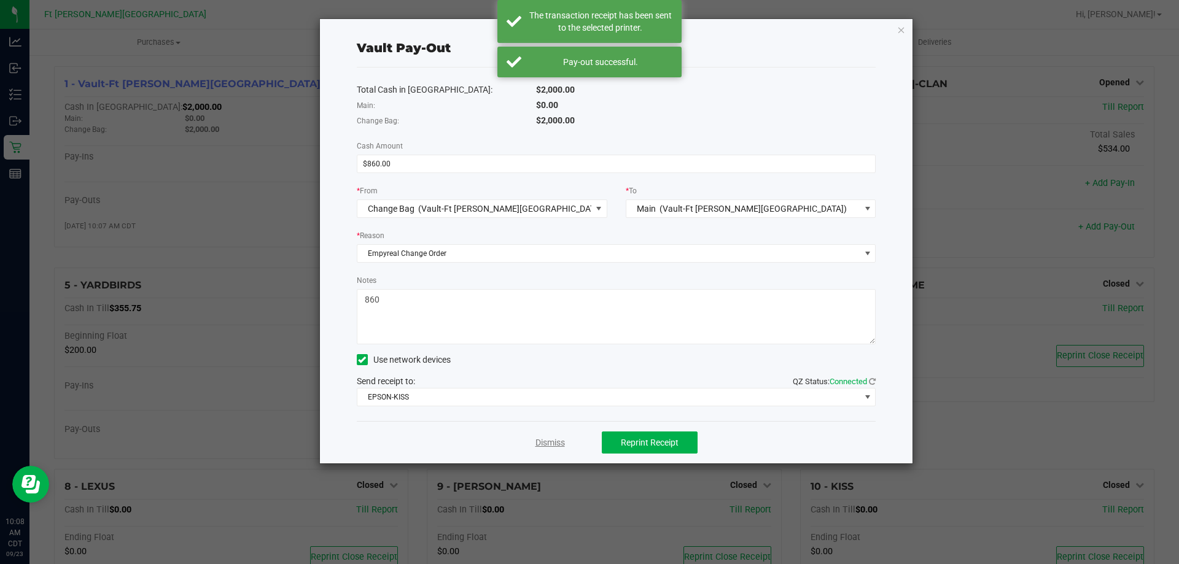
click at [562, 443] on link "Dismiss" at bounding box center [549, 443] width 29 height 13
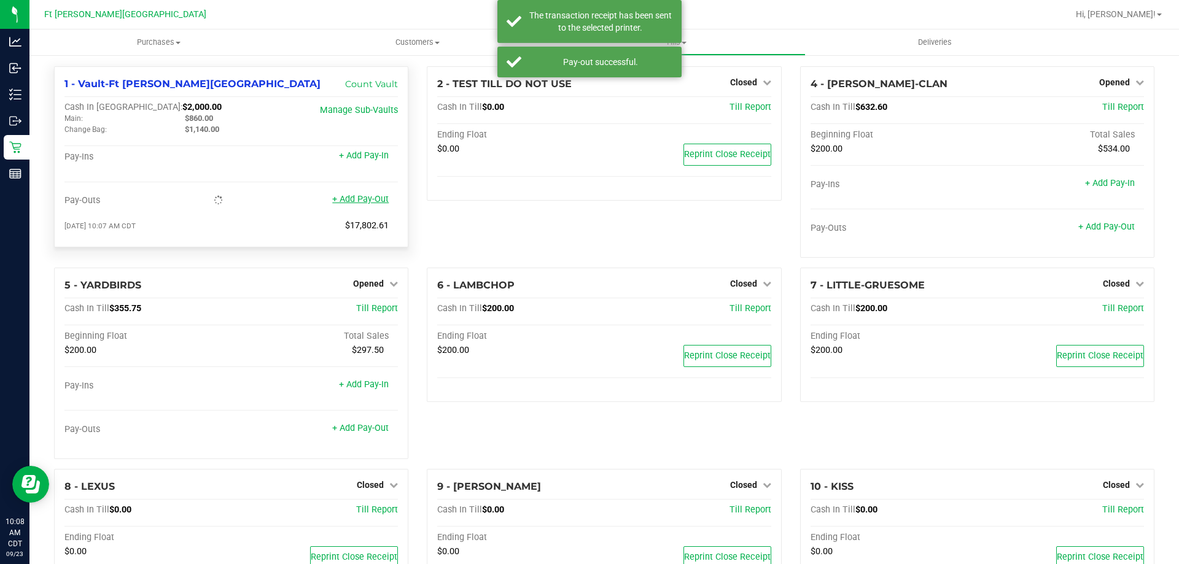
click at [376, 200] on link "+ Add Pay-Out" at bounding box center [360, 199] width 56 height 10
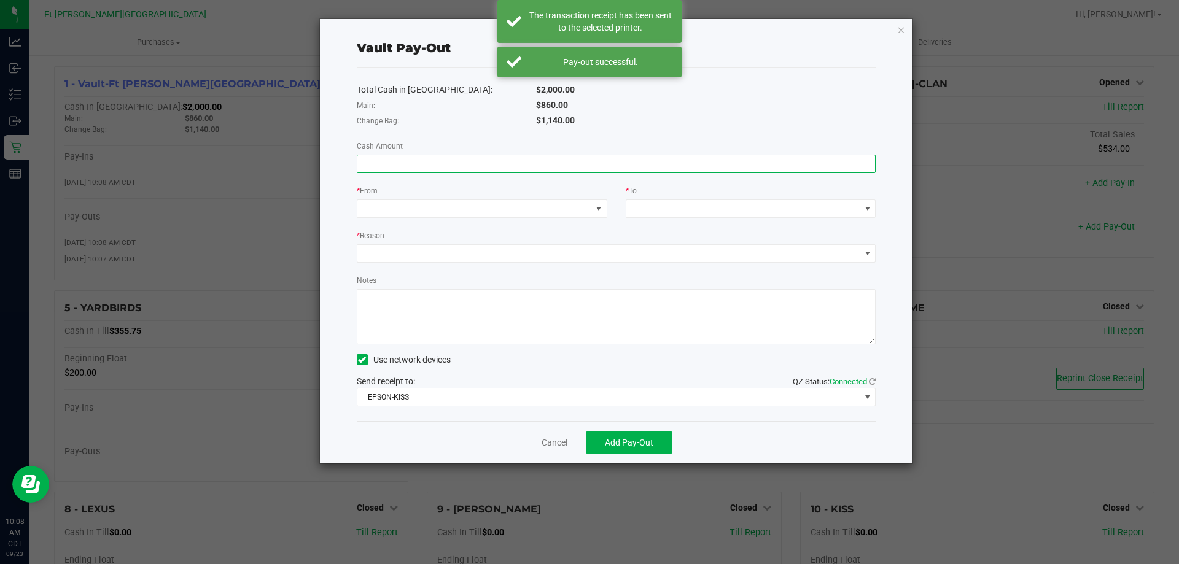
click at [775, 170] on input at bounding box center [616, 163] width 518 height 17
paste input "860"
type input "$860.00"
click at [536, 317] on textarea "Notes" at bounding box center [616, 316] width 519 height 55
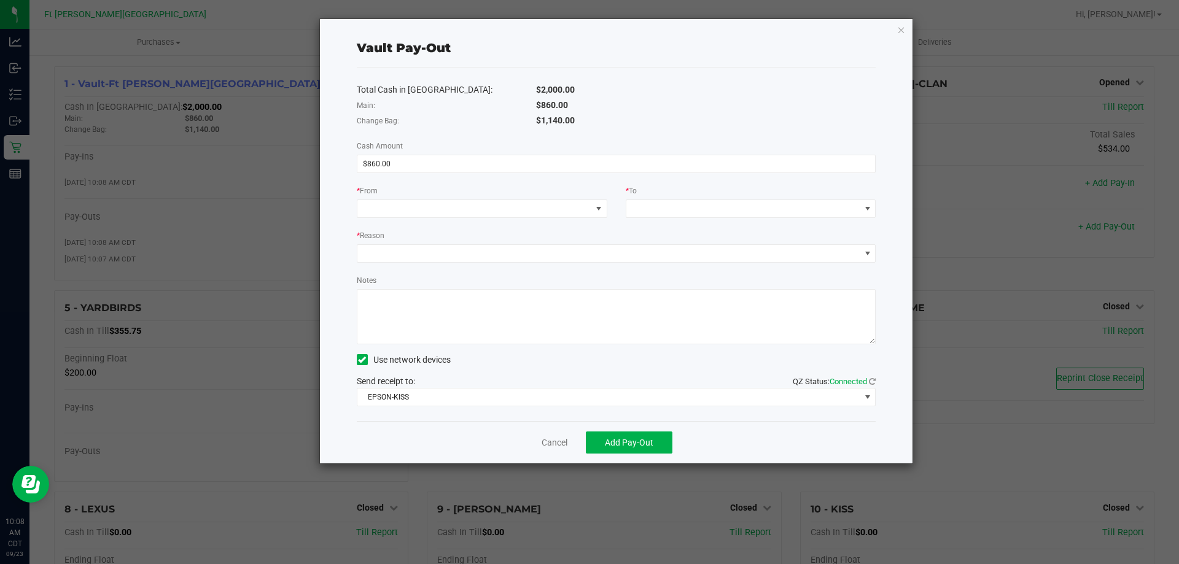
paste textarea "860"
type textarea "860"
click at [545, 204] on span at bounding box center [474, 208] width 234 height 17
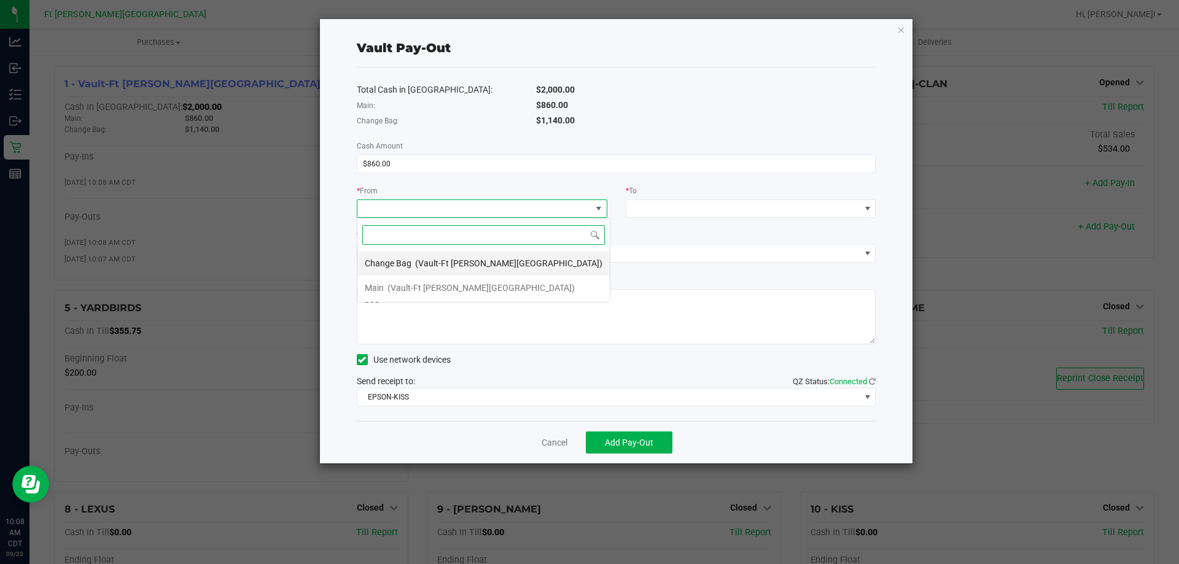
scroll to position [18, 251]
click at [479, 293] on li "Main (Vault-[GEOGRAPHIC_DATA][PERSON_NAME])" at bounding box center [483, 288] width 252 height 25
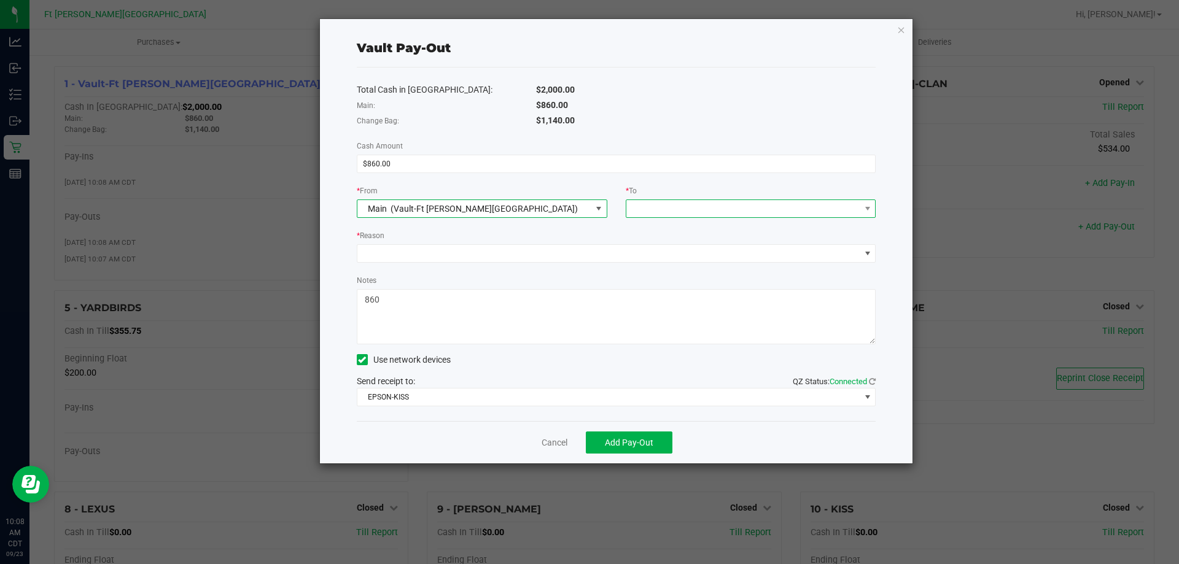
click at [760, 208] on span at bounding box center [743, 208] width 234 height 17
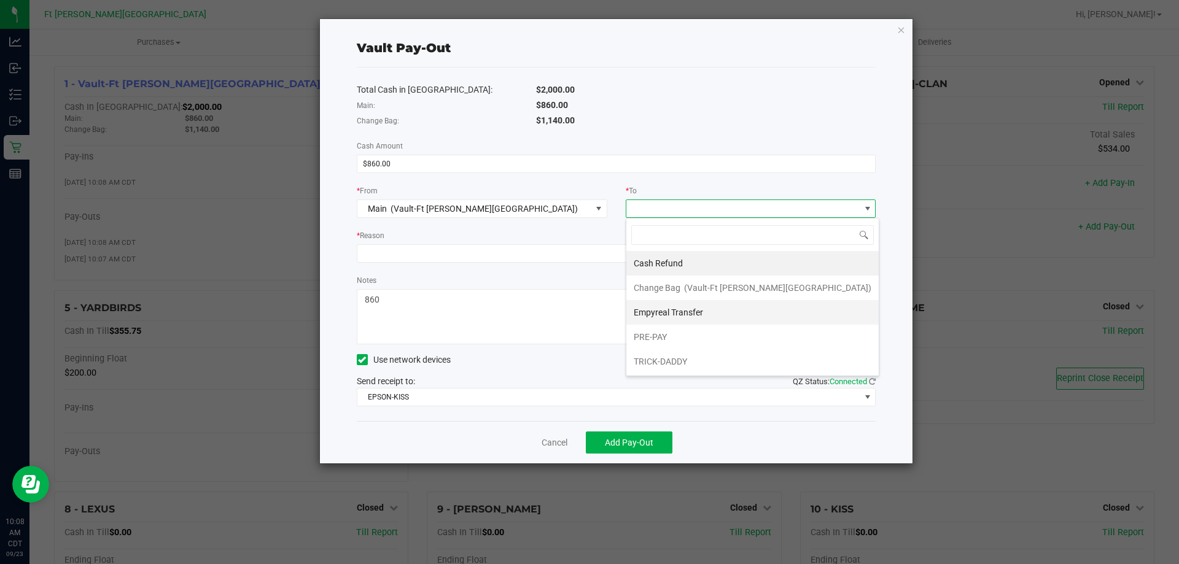
click at [687, 311] on span "Empyreal Transfer" at bounding box center [668, 313] width 69 height 10
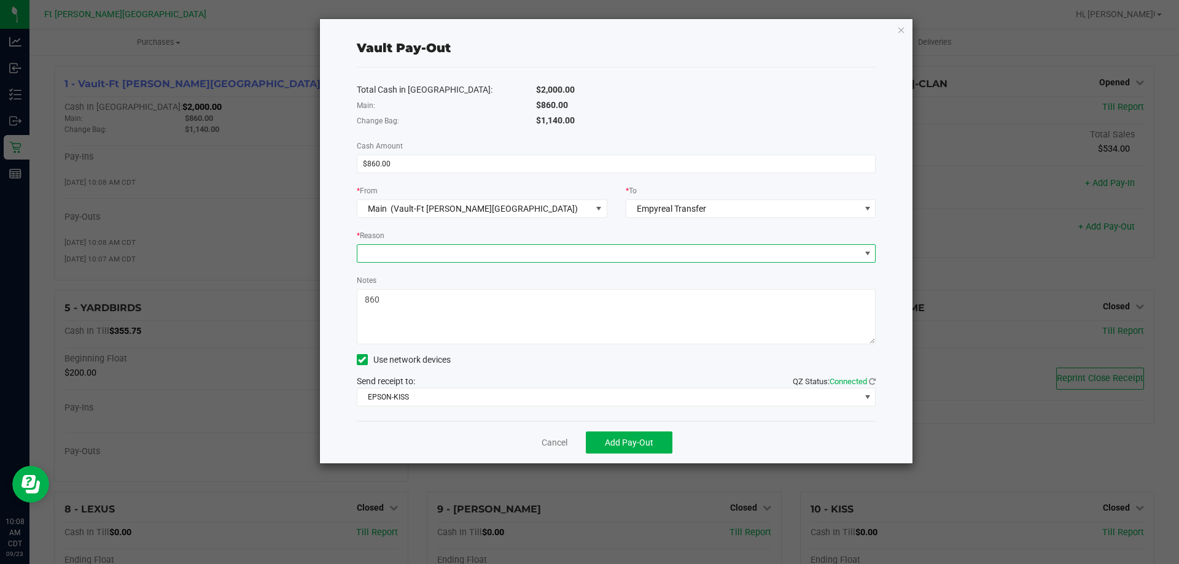
click at [609, 258] on span at bounding box center [608, 253] width 503 height 17
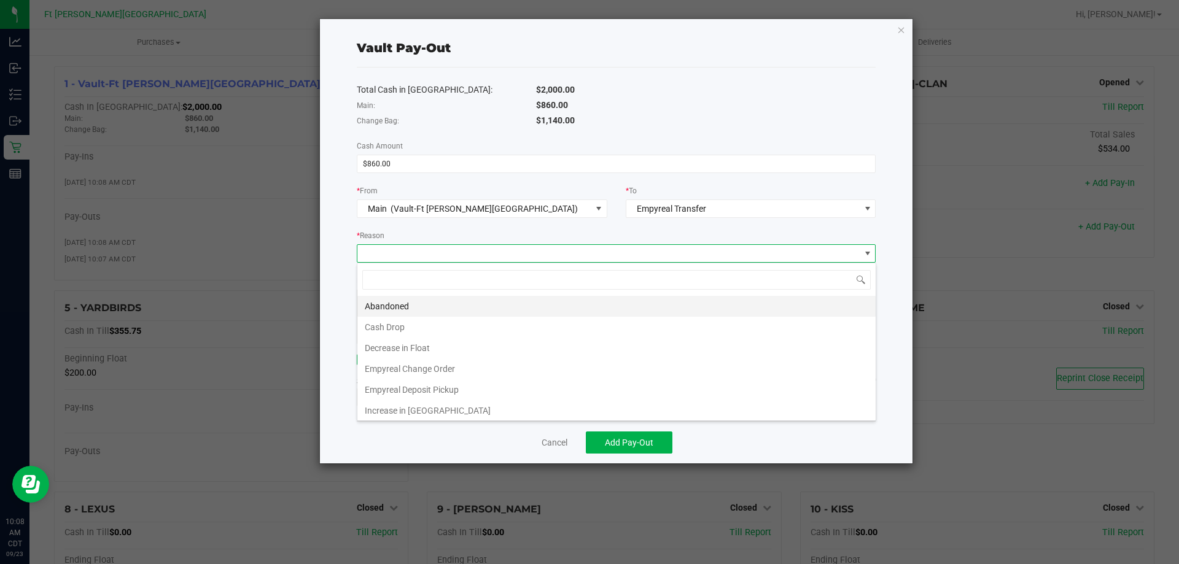
scroll to position [18, 519]
click at [442, 370] on li "Empyreal Change Order" at bounding box center [616, 369] width 518 height 21
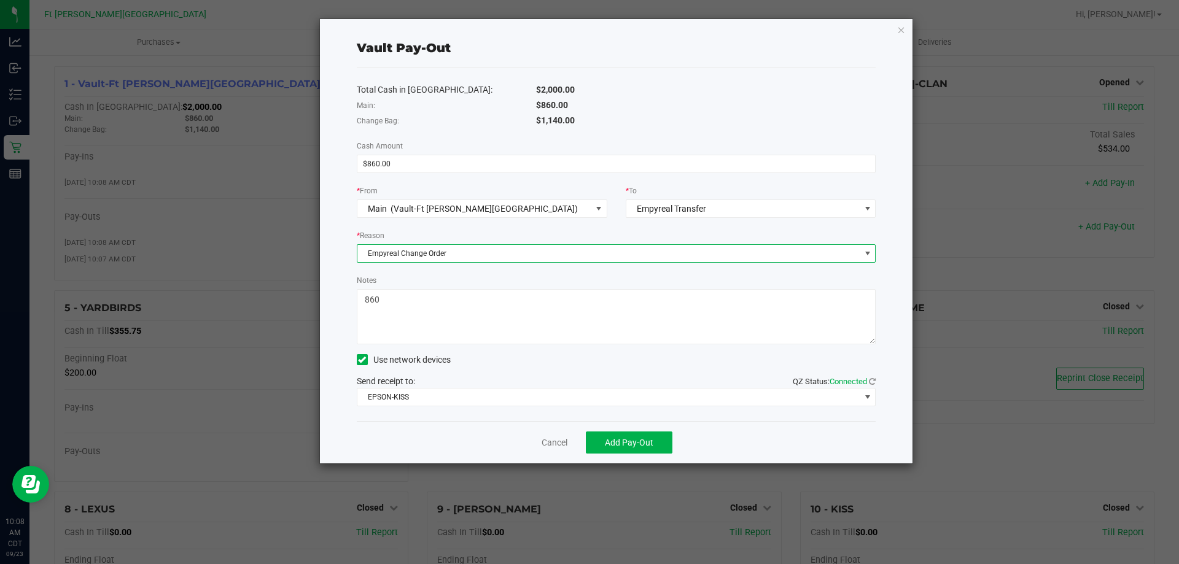
click at [461, 311] on textarea "Notes" at bounding box center [616, 316] width 519 height 55
click at [637, 446] on span "Add Pay-Out" at bounding box center [629, 443] width 49 height 10
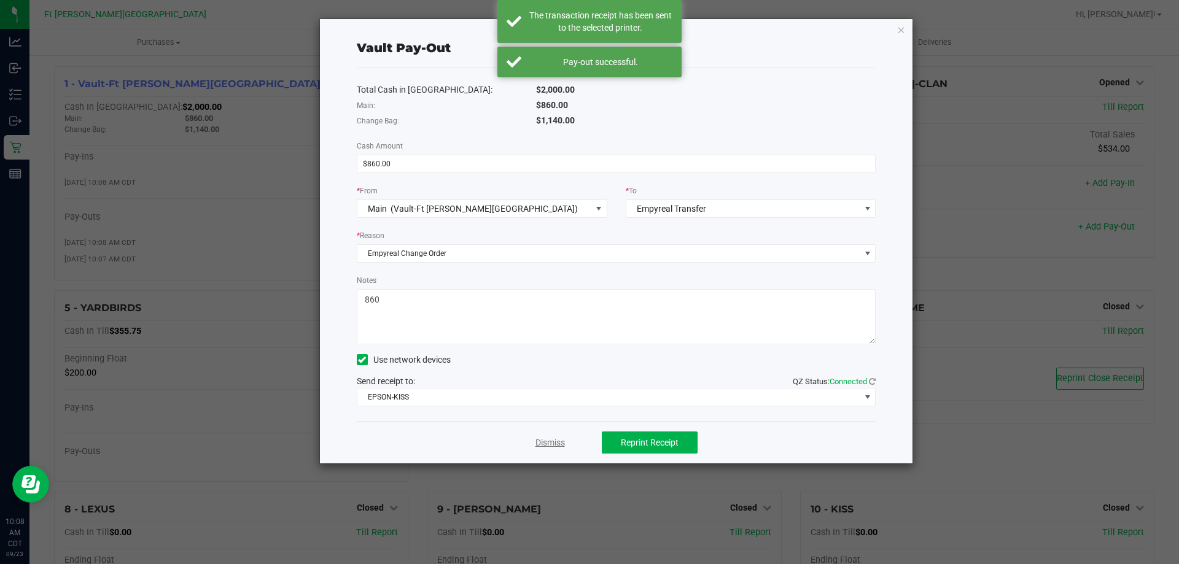
click at [559, 446] on link "Dismiss" at bounding box center [549, 443] width 29 height 13
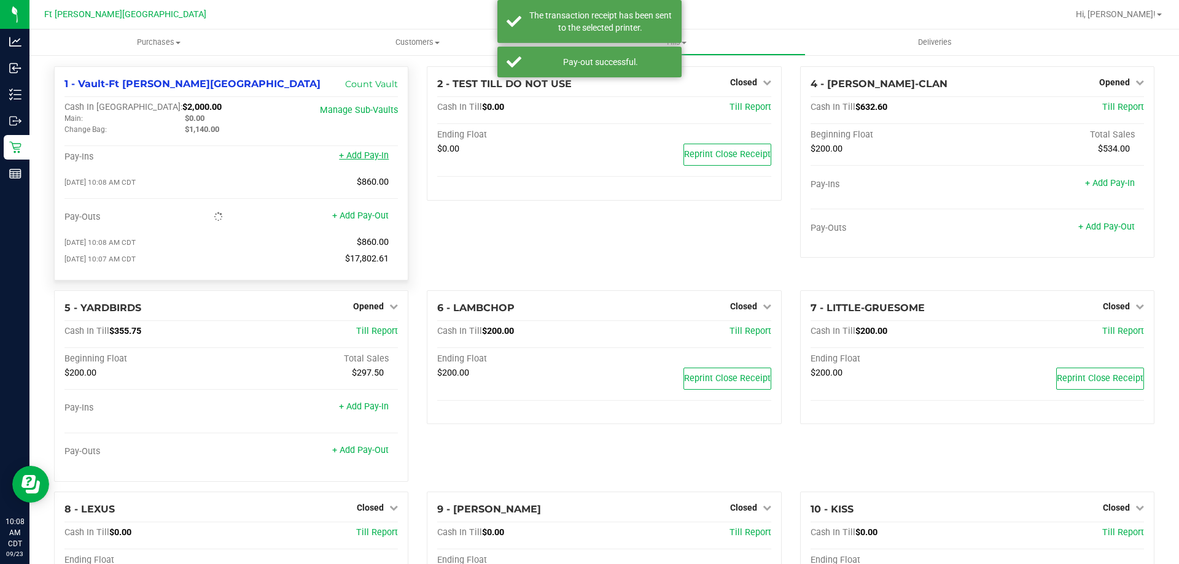
click at [371, 157] on link "+ Add Pay-In" at bounding box center [364, 155] width 50 height 10
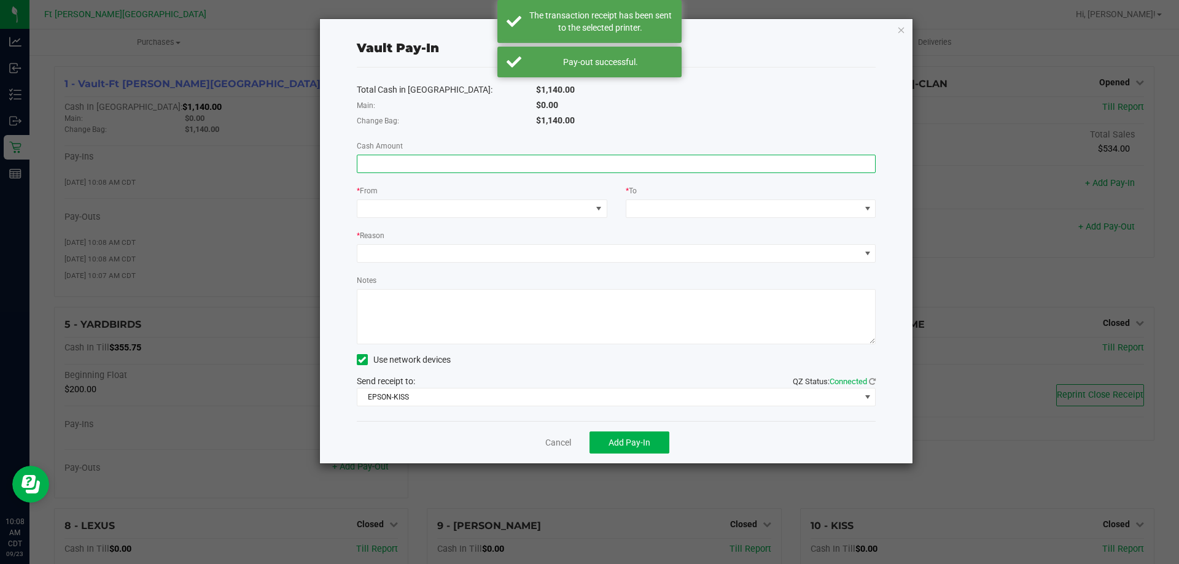
click at [531, 160] on input at bounding box center [616, 163] width 518 height 17
paste input "860"
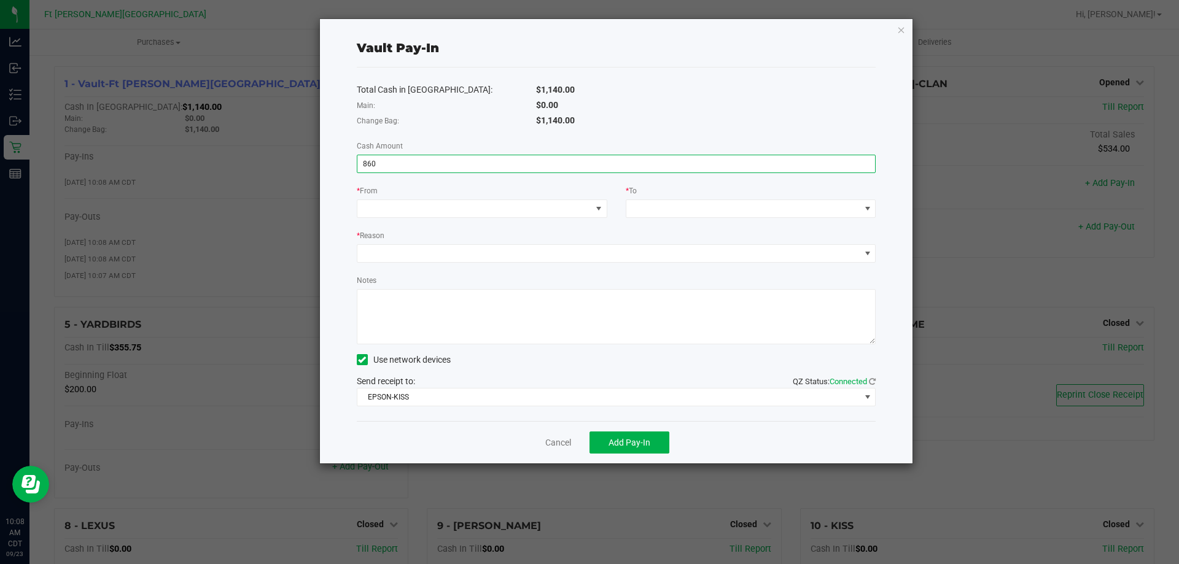
type input "$860.00"
click at [498, 319] on textarea "Notes" at bounding box center [616, 316] width 519 height 55
paste textarea "860"
type textarea "860"
click at [596, 212] on span at bounding box center [599, 209] width 10 height 10
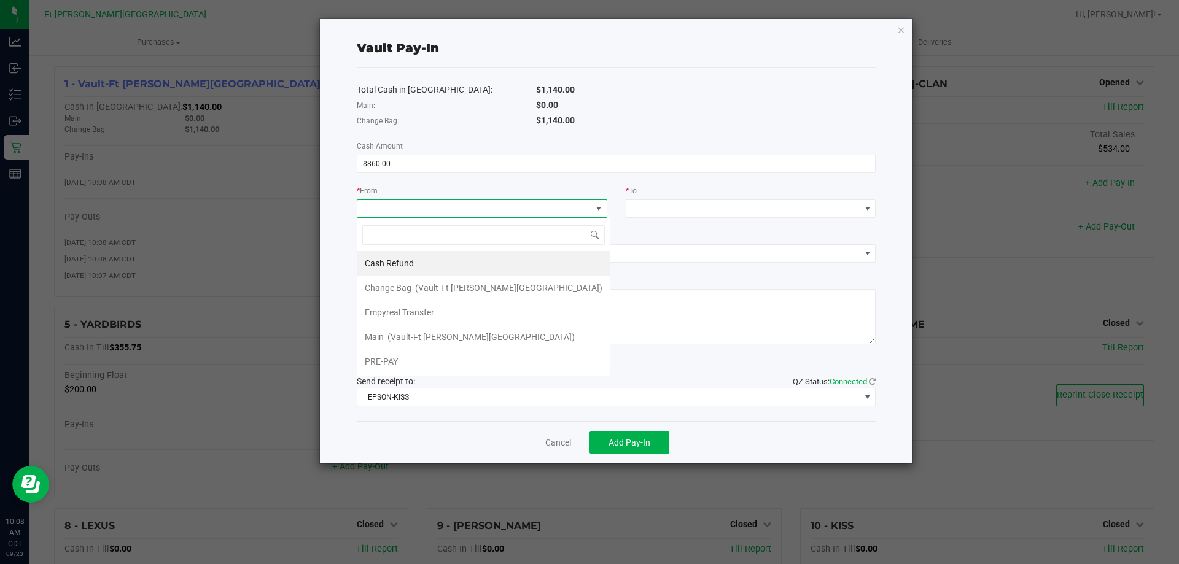
scroll to position [18, 251]
click at [428, 309] on span "Empyreal Transfer" at bounding box center [399, 313] width 69 height 10
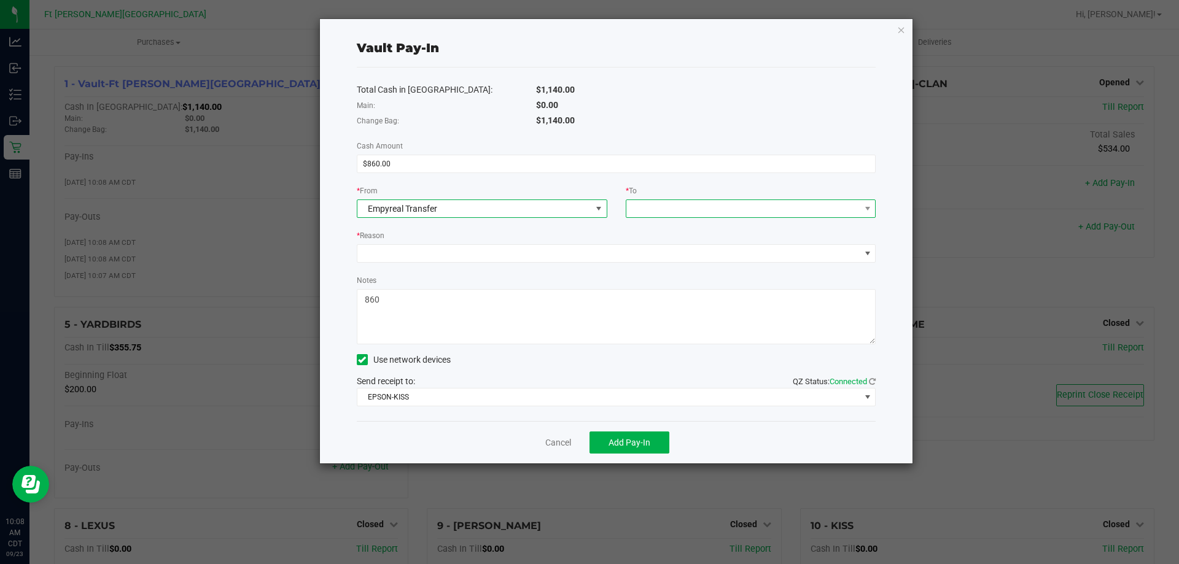
click at [846, 200] on span at bounding box center [751, 209] width 251 height 18
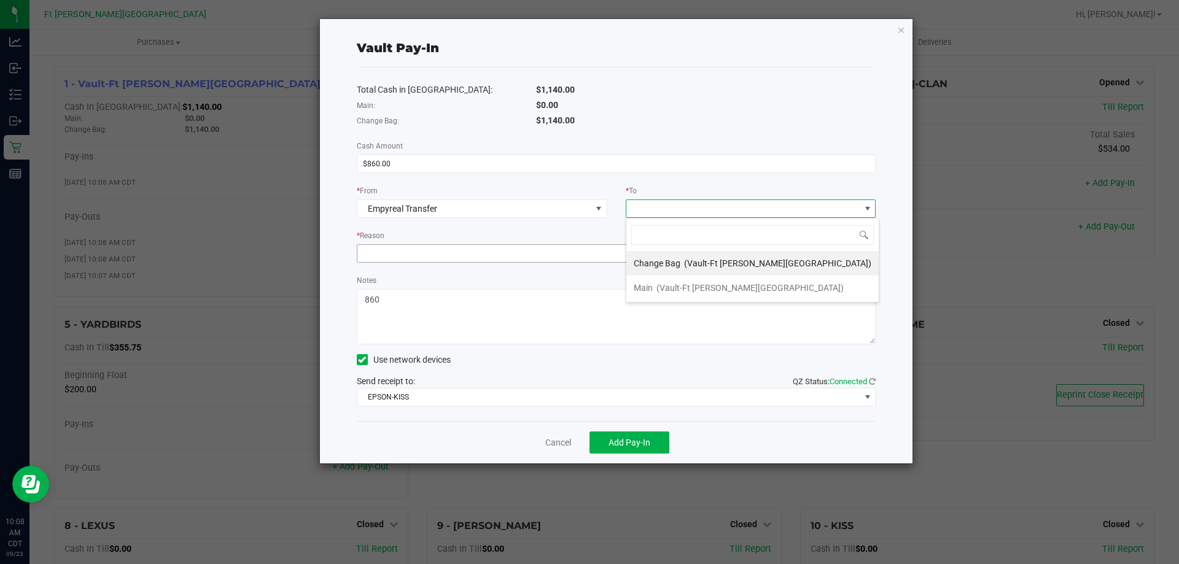
click at [695, 260] on span "(Vault-Ft [PERSON_NAME][GEOGRAPHIC_DATA])" at bounding box center [777, 264] width 187 height 10
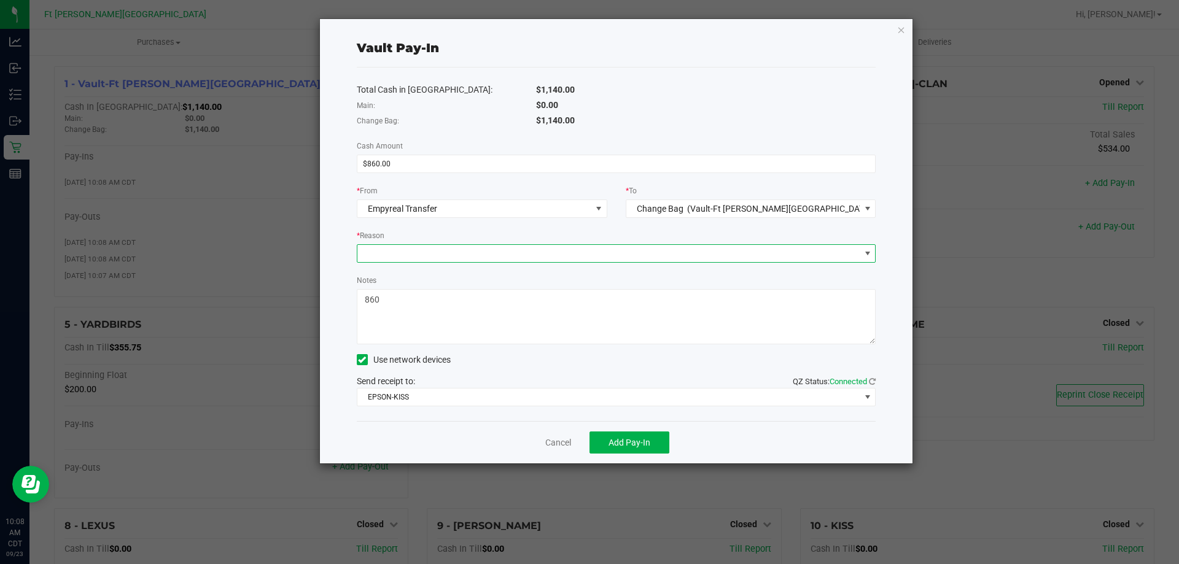
click at [614, 250] on span at bounding box center [608, 253] width 503 height 17
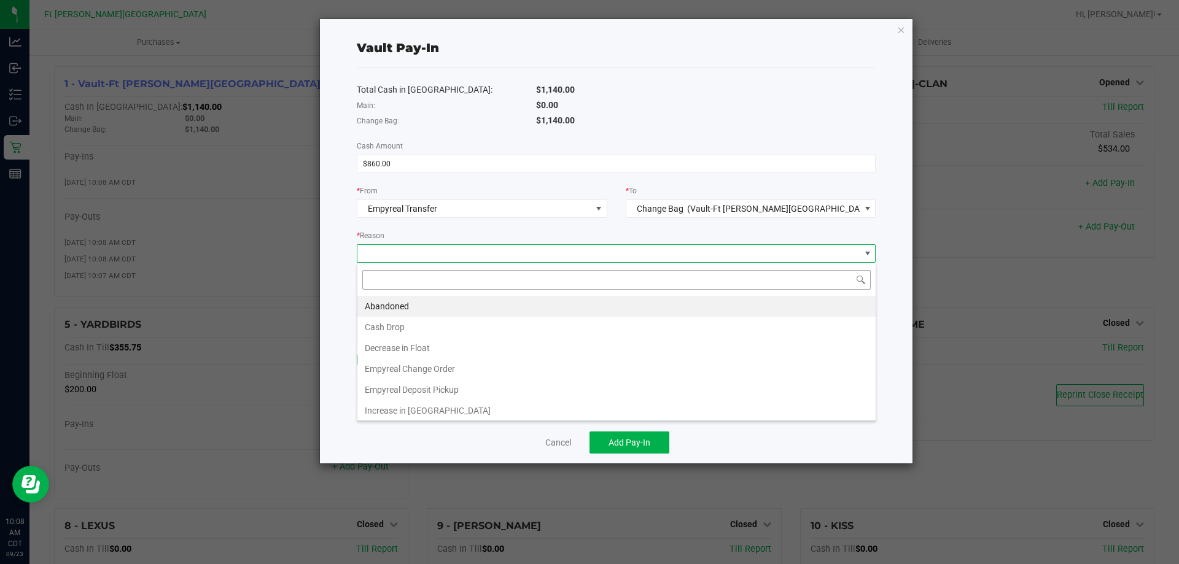
scroll to position [18, 519]
click at [454, 373] on li "Empyreal Change Order" at bounding box center [616, 369] width 518 height 21
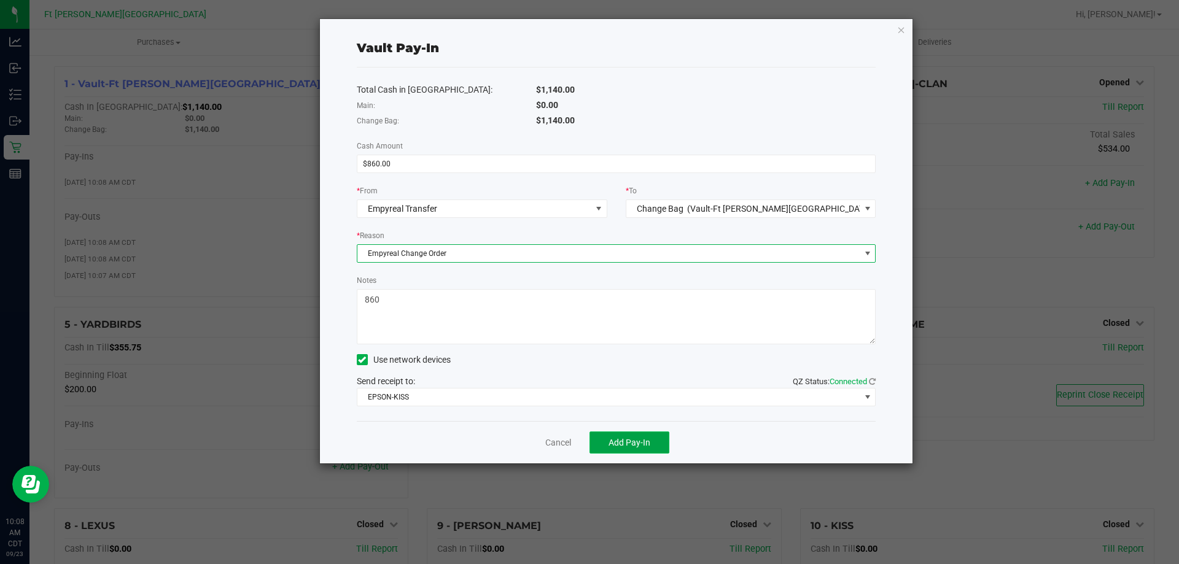
click at [604, 440] on button "Add Pay-In" at bounding box center [629, 443] width 80 height 22
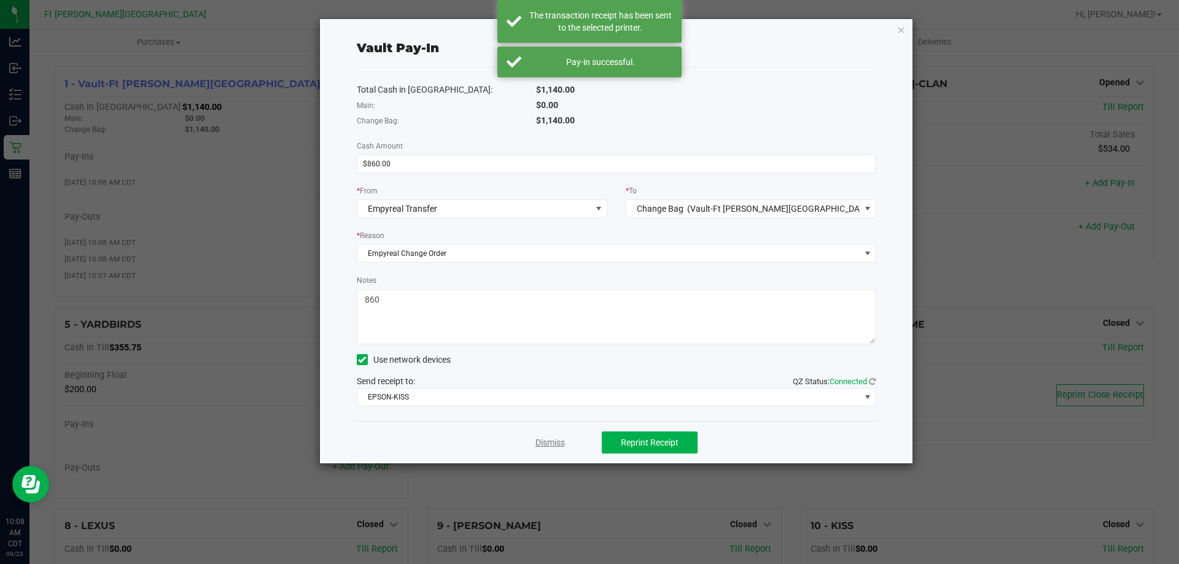
click at [558, 446] on link "Dismiss" at bounding box center [549, 443] width 29 height 13
